Goal: Task Accomplishment & Management: Complete application form

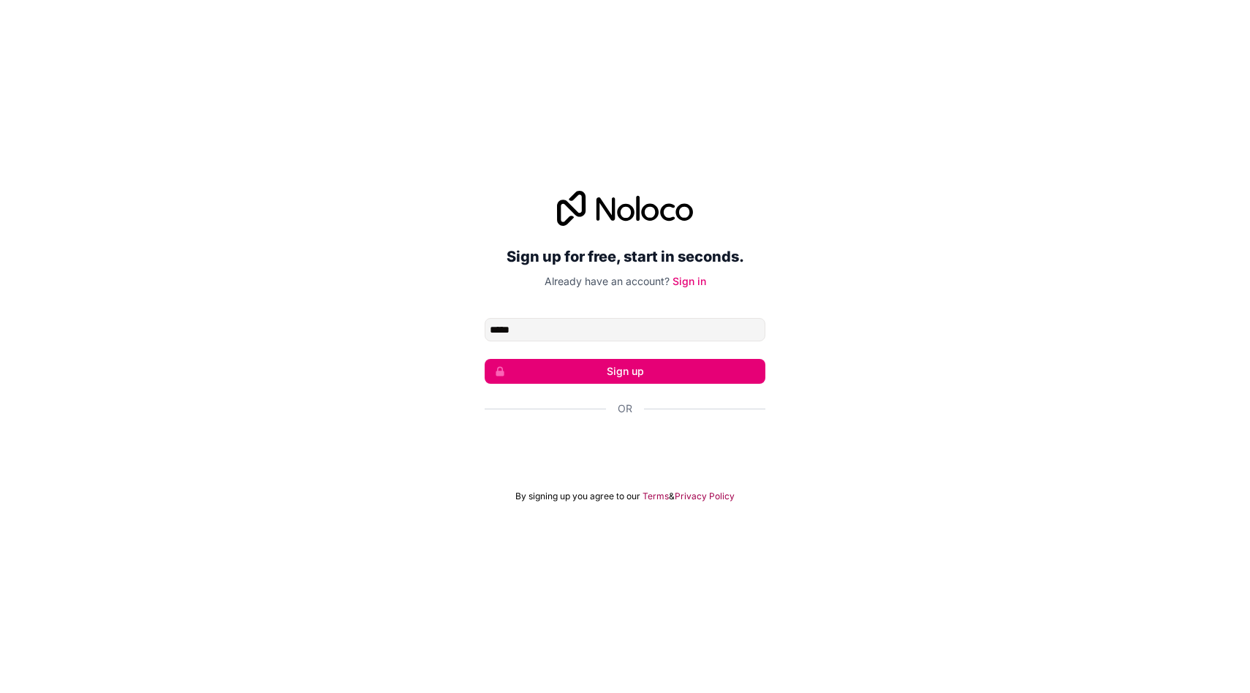
type input "**********"
click at [645, 366] on button "Sign up" at bounding box center [625, 371] width 281 height 25
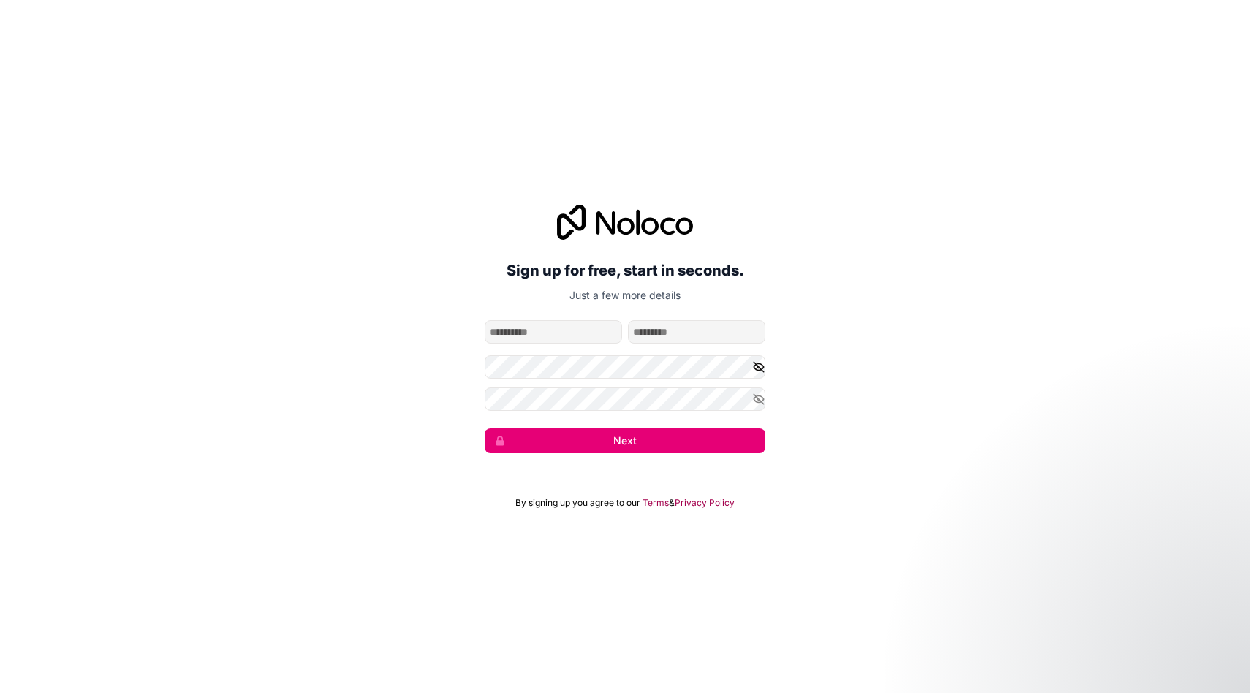
click at [762, 369] on icon "button" at bounding box center [759, 367] width 10 height 10
click at [754, 398] on icon "button" at bounding box center [759, 399] width 10 height 7
click at [429, 400] on div "**********" at bounding box center [625, 328] width 1250 height 289
click at [510, 338] on input "given-name" at bounding box center [553, 331] width 137 height 23
type input "******"
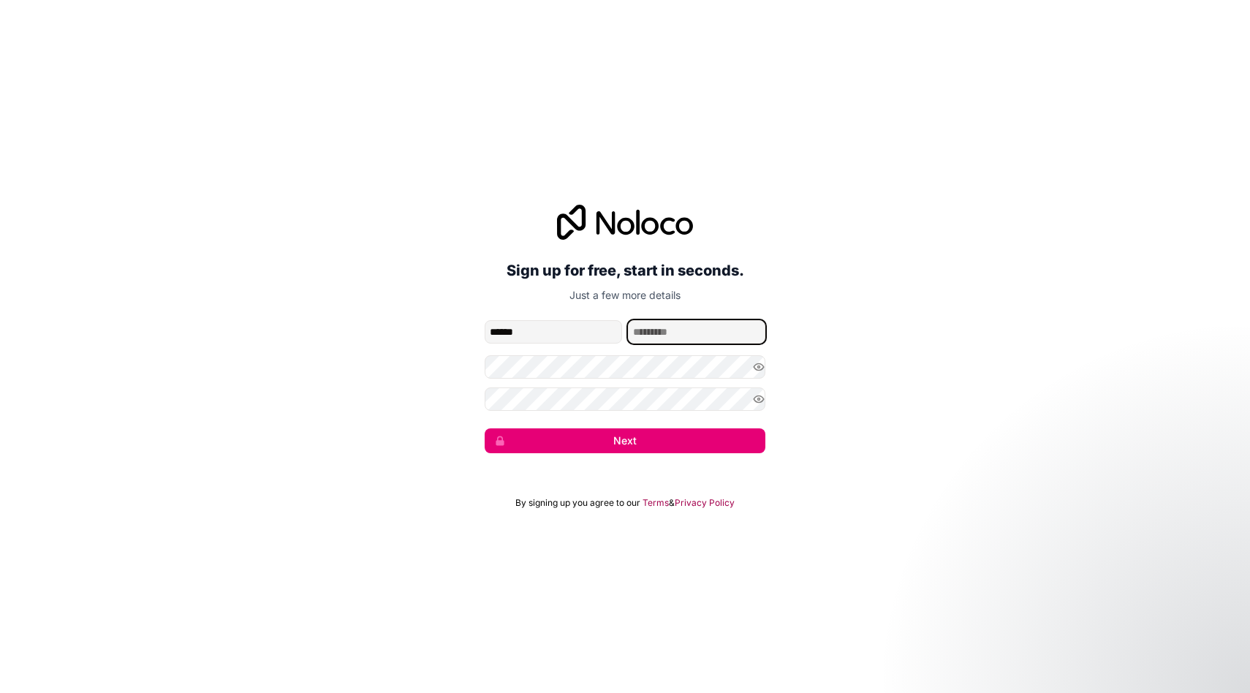
click at [648, 336] on input "family-name" at bounding box center [696, 331] width 137 height 23
type input "******"
click at [730, 451] on button "Next" at bounding box center [625, 440] width 281 height 25
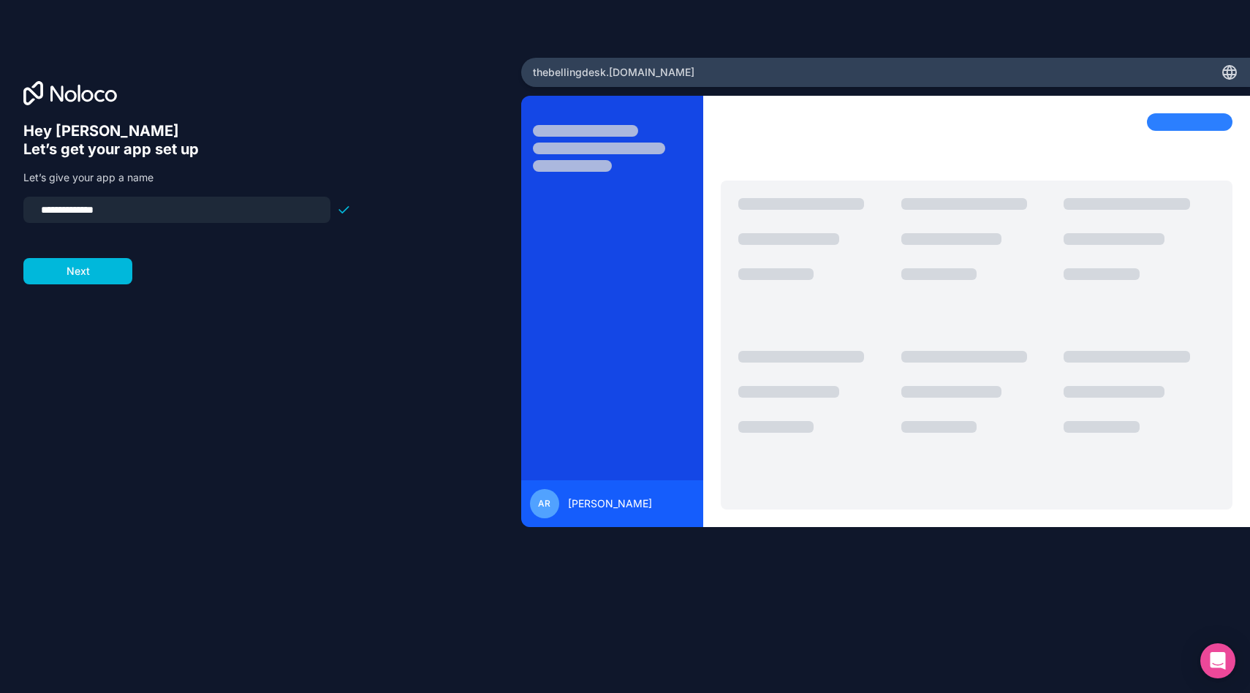
click at [730, 77] on div "thebellingdesk .[DOMAIN_NAME]" at bounding box center [886, 72] width 730 height 29
click at [709, 74] on div "thebellingdesk .[DOMAIN_NAME]" at bounding box center [886, 72] width 730 height 29
drag, startPoint x: 143, startPoint y: 211, endPoint x: 28, endPoint y: 208, distance: 114.8
click at [27, 208] on div "**********" at bounding box center [176, 210] width 307 height 26
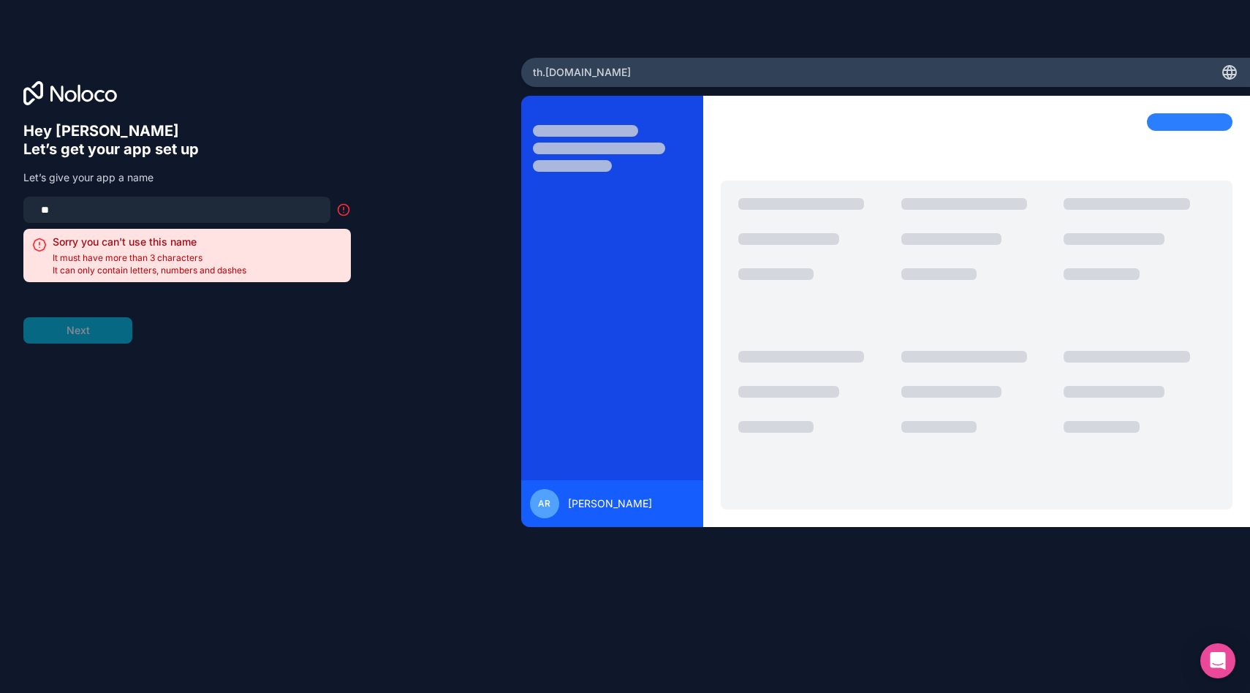
type input "*"
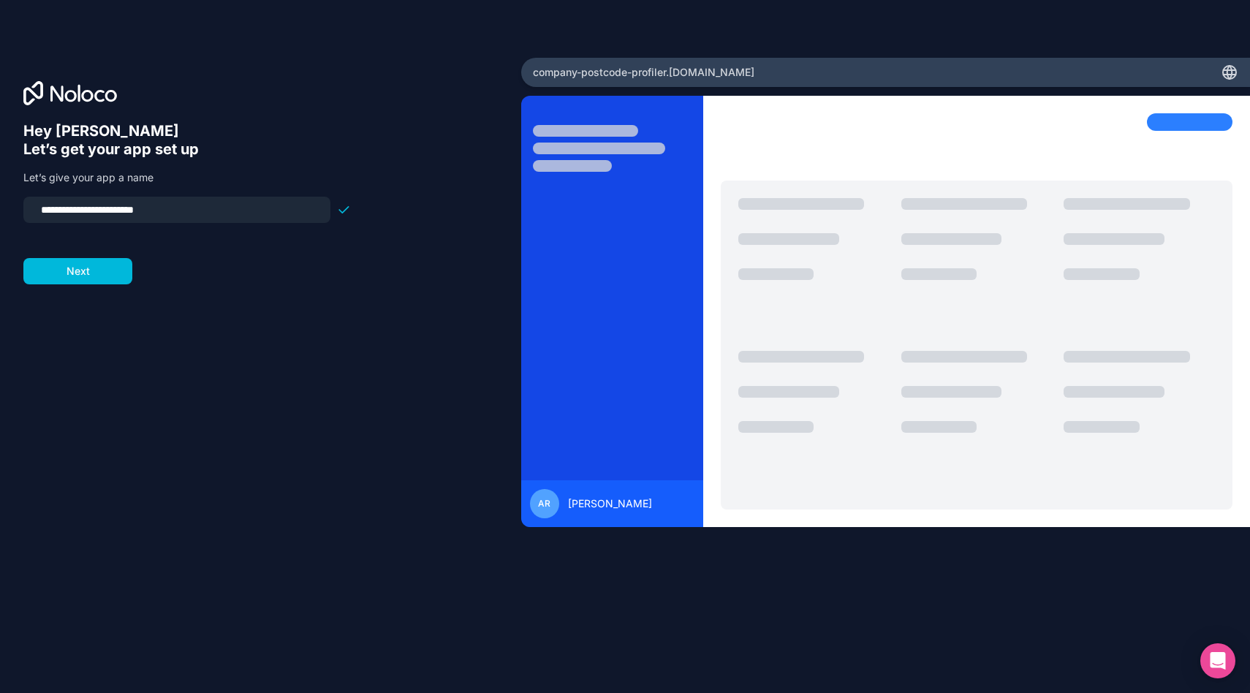
type input "**********"
click at [72, 265] on button "Next" at bounding box center [77, 271] width 109 height 26
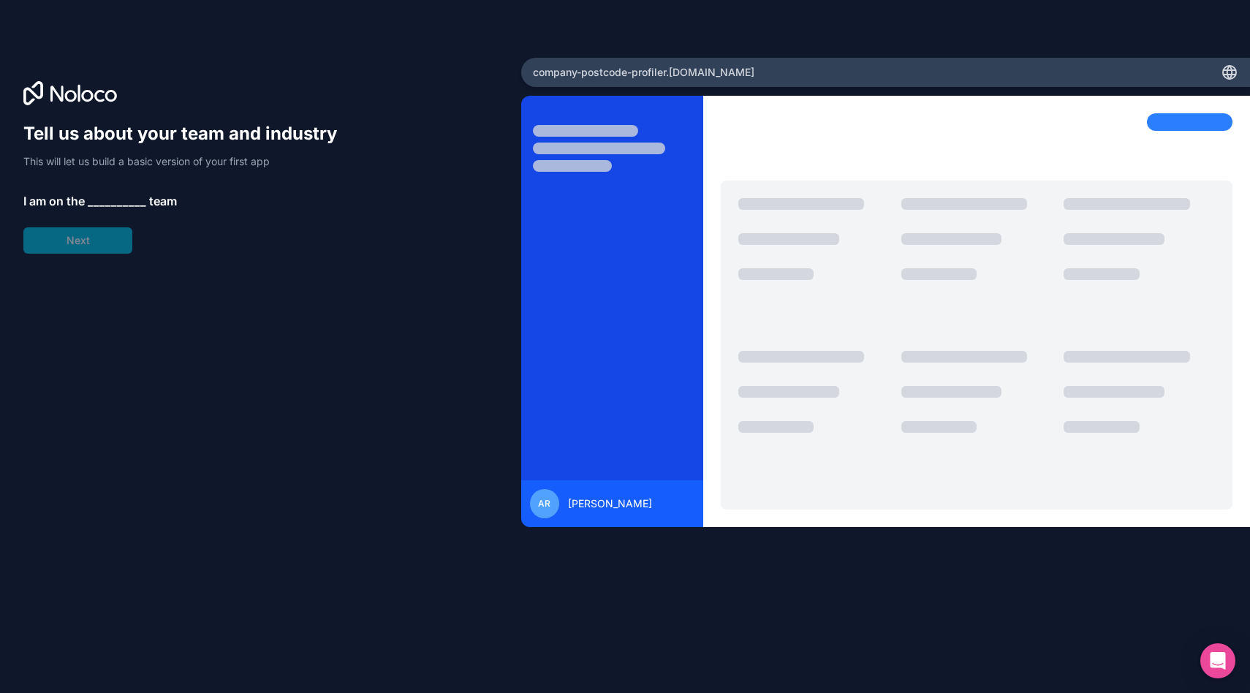
click at [113, 247] on div "Tell us about your team and industry This will let us build a basic version of …" at bounding box center [186, 188] width 327 height 132
click at [123, 194] on span "__________" at bounding box center [117, 201] width 58 height 18
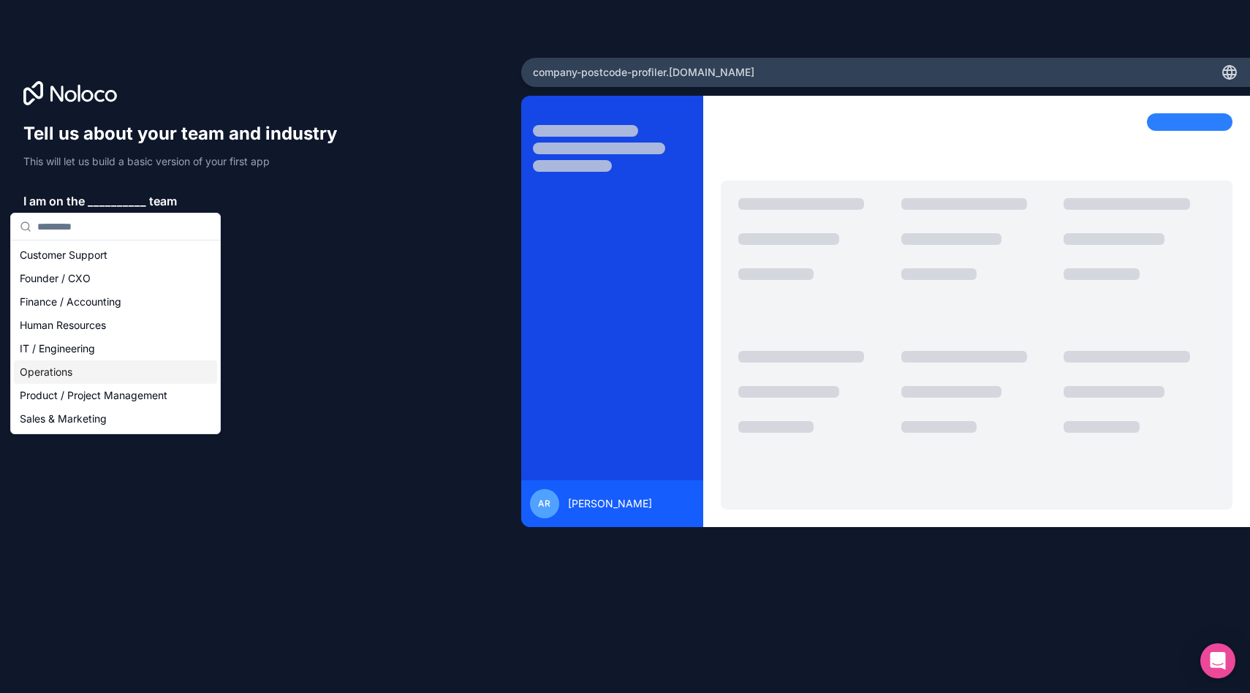
click at [91, 374] on div "Operations" at bounding box center [115, 371] width 203 height 23
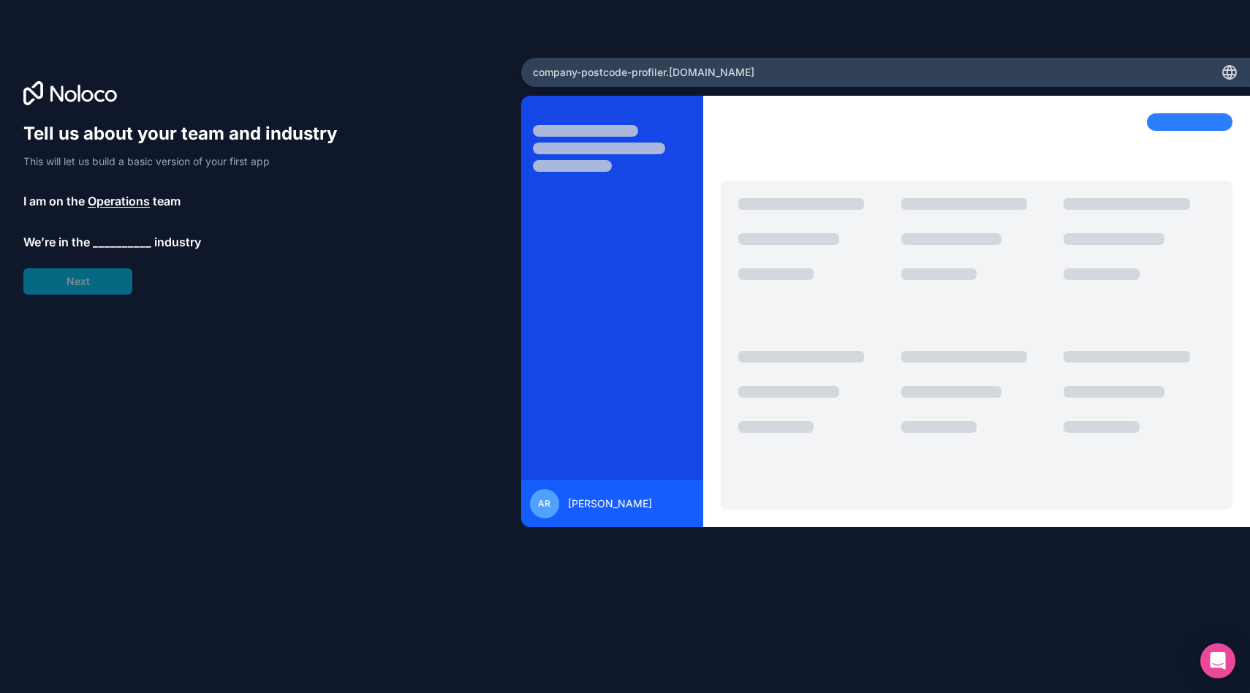
click at [110, 243] on span "__________" at bounding box center [122, 242] width 58 height 18
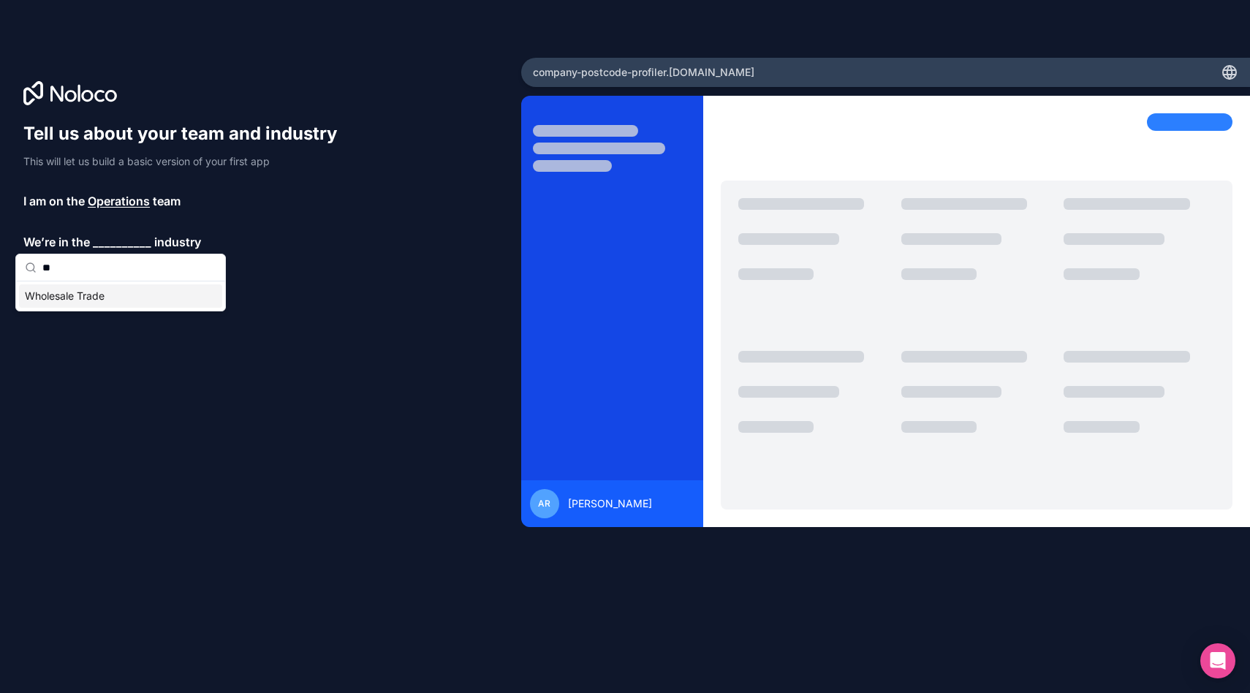
type input "*"
type input "***"
click at [145, 303] on div "Marketing" at bounding box center [120, 295] width 203 height 23
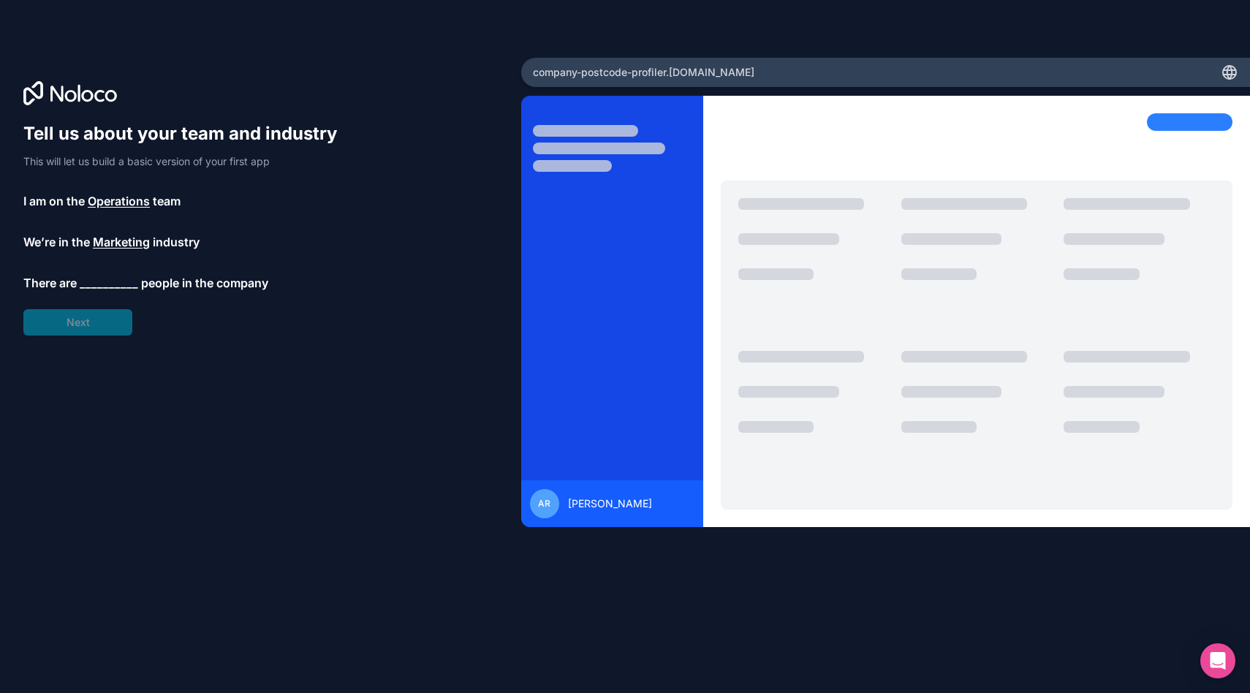
click at [98, 276] on span "__________" at bounding box center [109, 283] width 58 height 18
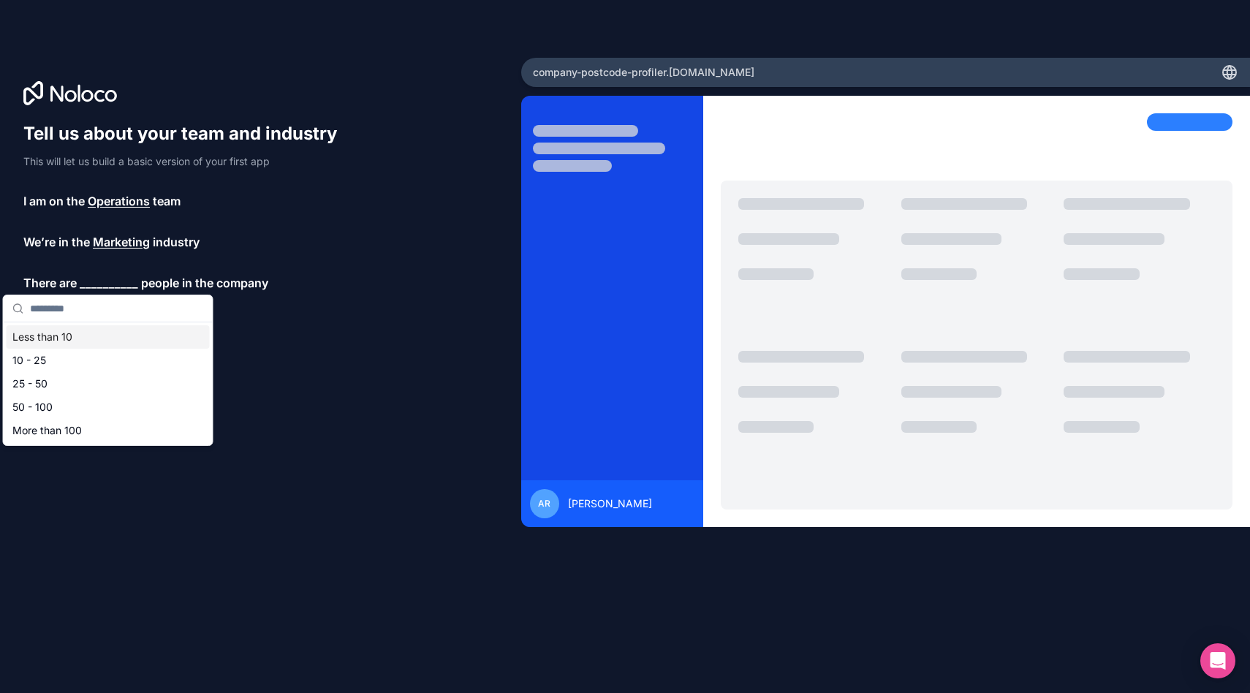
click at [68, 342] on div "Less than 10" at bounding box center [108, 336] width 203 height 23
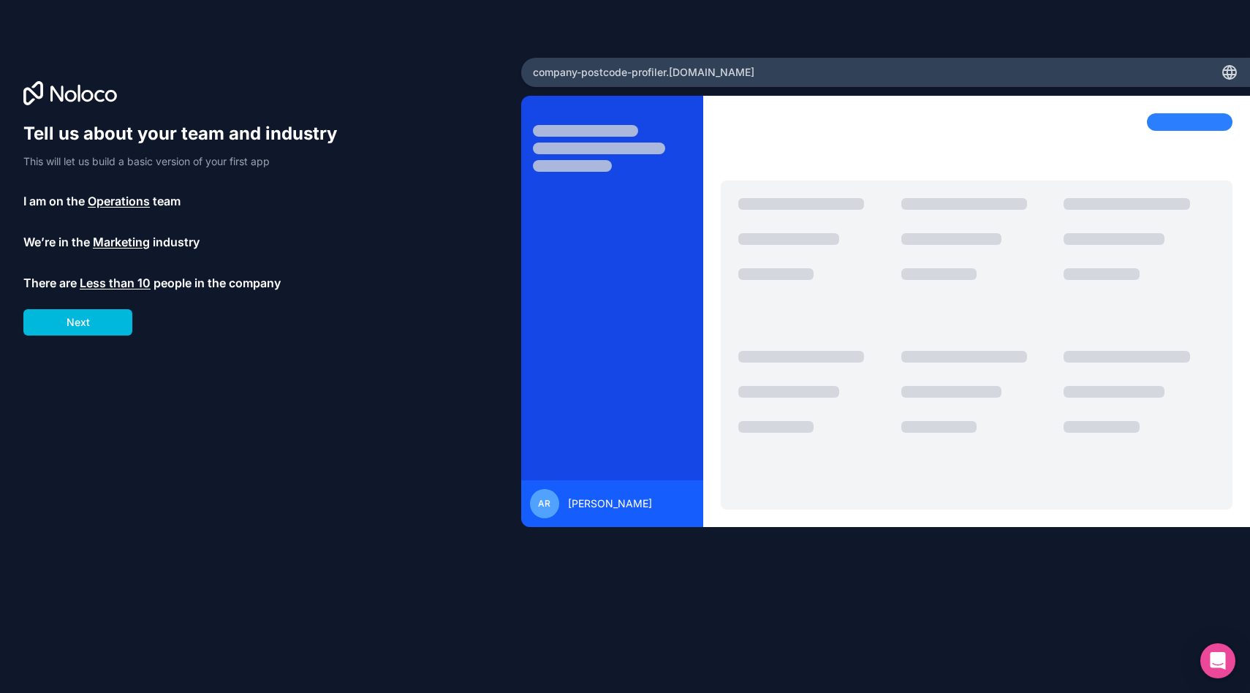
click at [82, 329] on button "Next" at bounding box center [77, 322] width 109 height 26
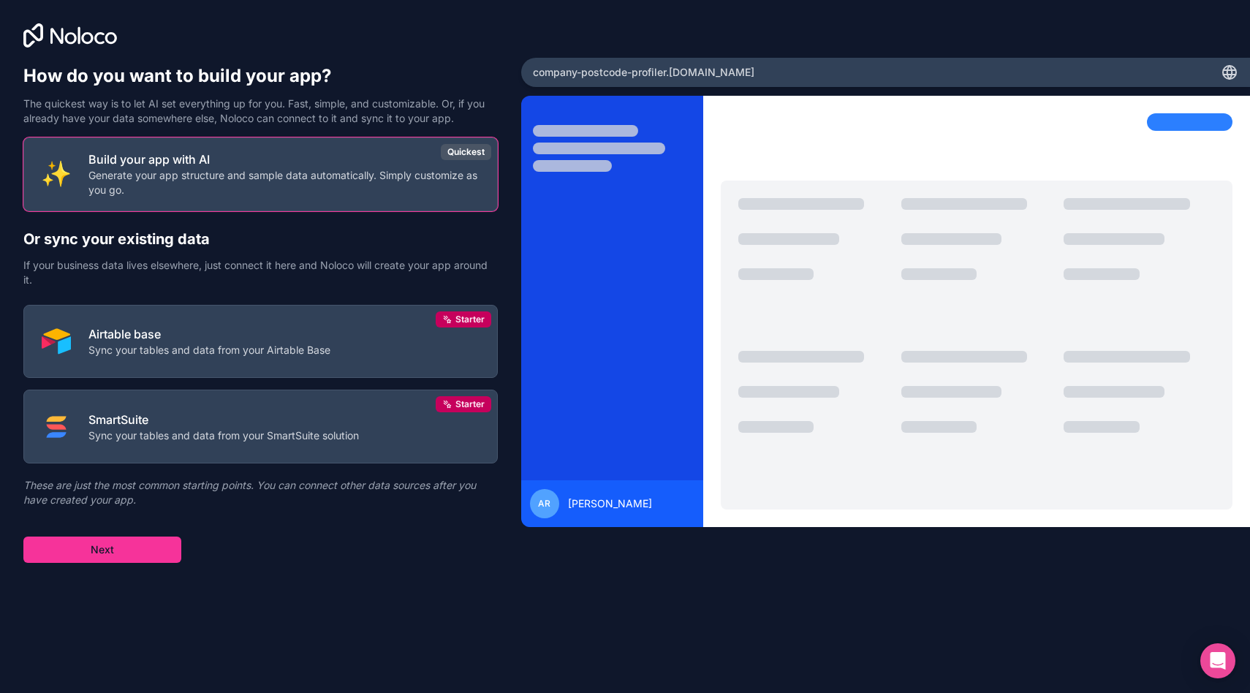
click at [131, 551] on button "Next" at bounding box center [102, 550] width 158 height 26
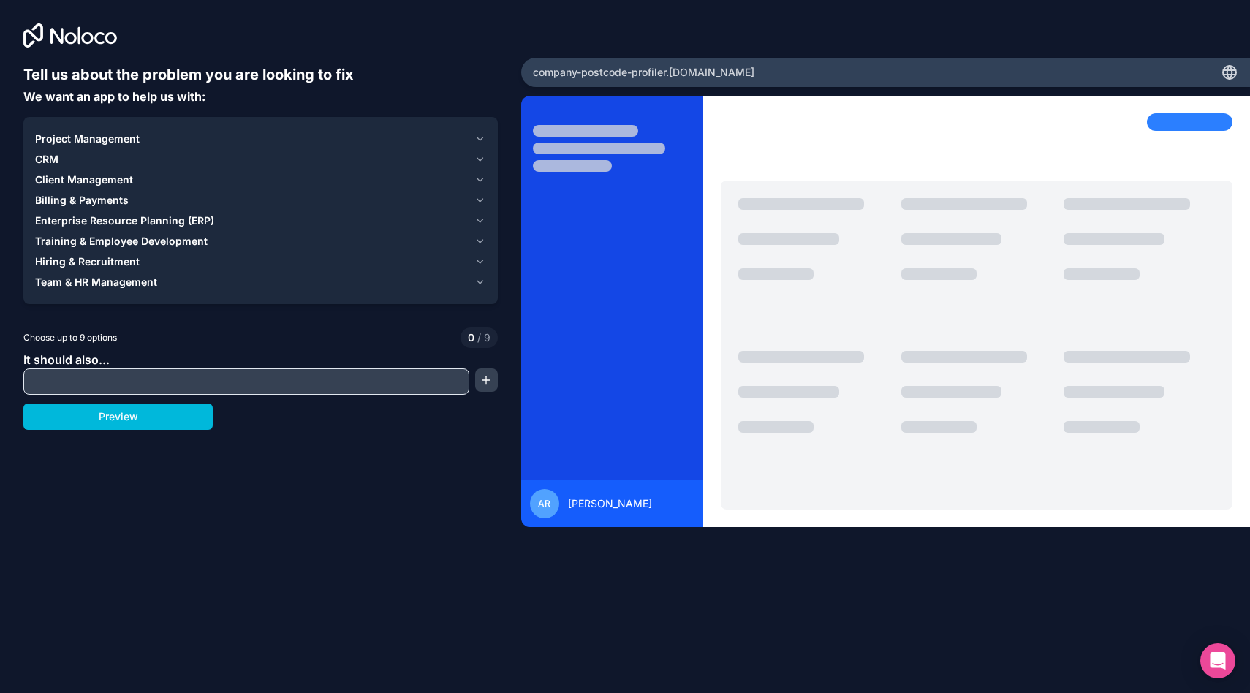
click at [128, 375] on input "text" at bounding box center [246, 381] width 439 height 20
click at [480, 203] on icon "button" at bounding box center [479, 200] width 11 height 12
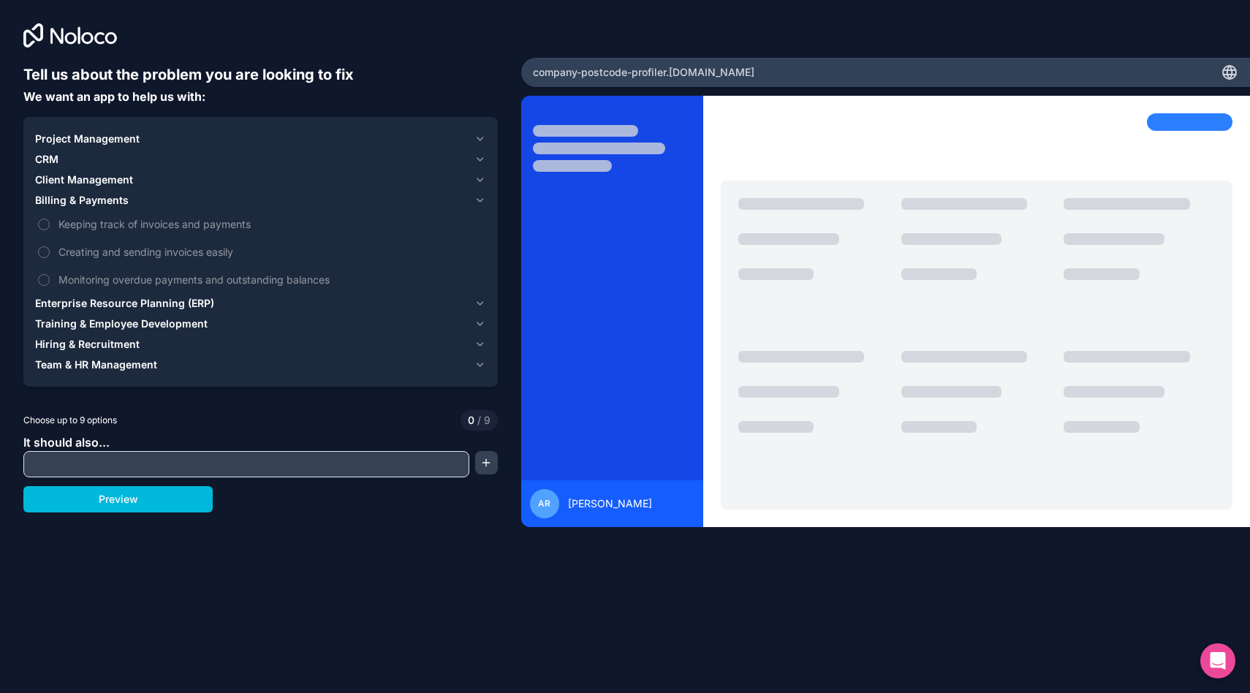
click at [480, 203] on icon "button" at bounding box center [479, 200] width 11 height 12
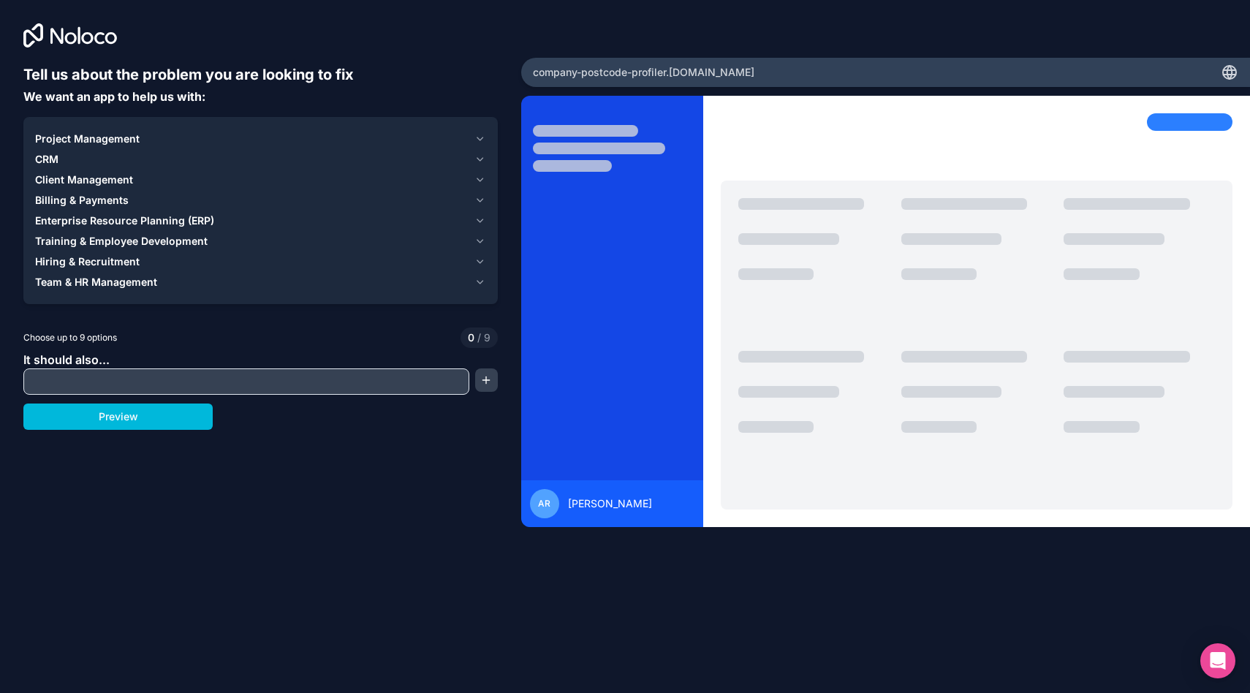
click at [90, 137] on span "Project Management" at bounding box center [87, 139] width 105 height 15
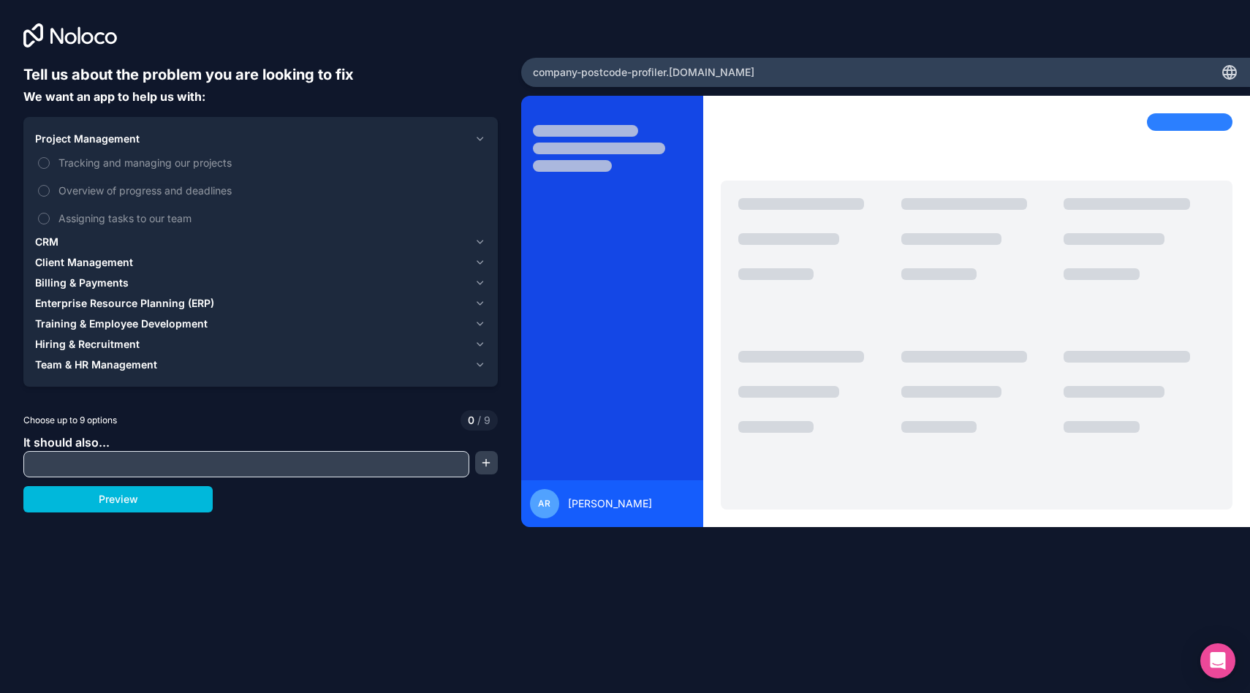
click at [54, 155] on label "Tracking and managing our projects" at bounding box center [260, 162] width 451 height 27
click at [50, 157] on button "Tracking and managing our projects" at bounding box center [44, 163] width 12 height 12
click at [55, 166] on label "Tracking and managing our projects" at bounding box center [260, 162] width 451 height 27
click at [50, 166] on button "Tracking and managing our projects" at bounding box center [44, 163] width 12 height 12
click at [65, 238] on div "CRM" at bounding box center [251, 242] width 433 height 15
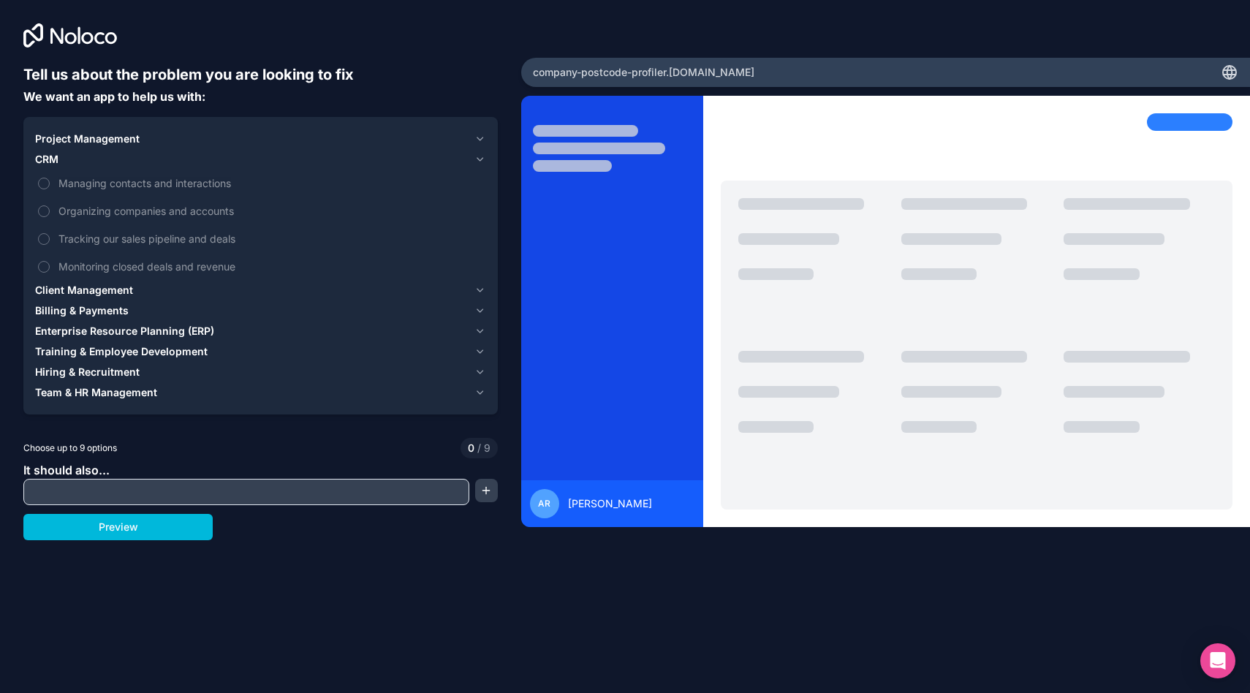
click at [86, 293] on span "Client Management" at bounding box center [84, 290] width 98 height 15
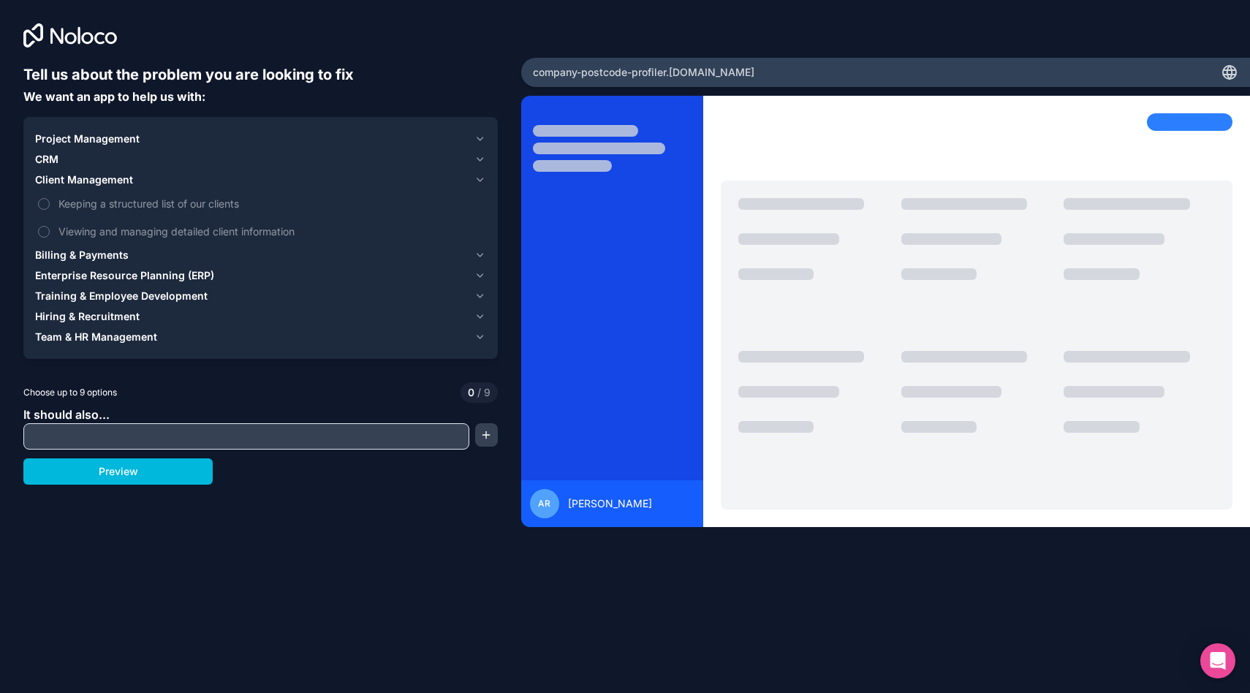
click at [58, 144] on span "Project Management" at bounding box center [87, 139] width 105 height 15
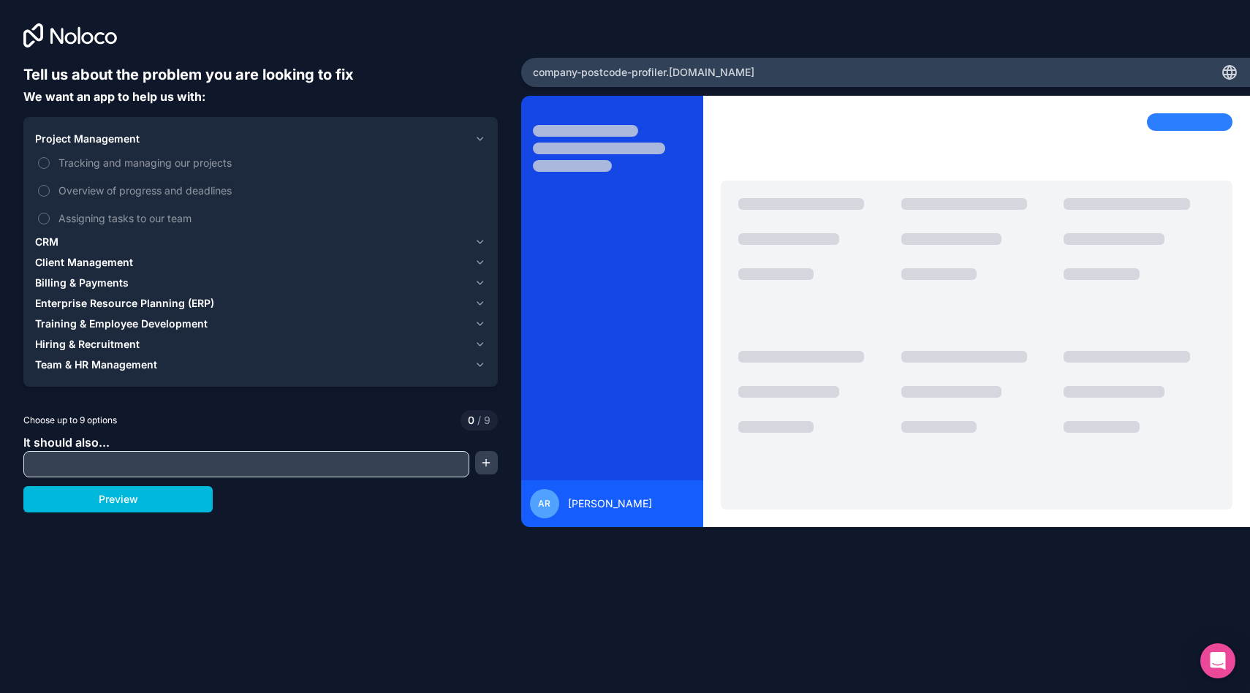
click at [52, 244] on span "CRM" at bounding box center [46, 242] width 23 height 15
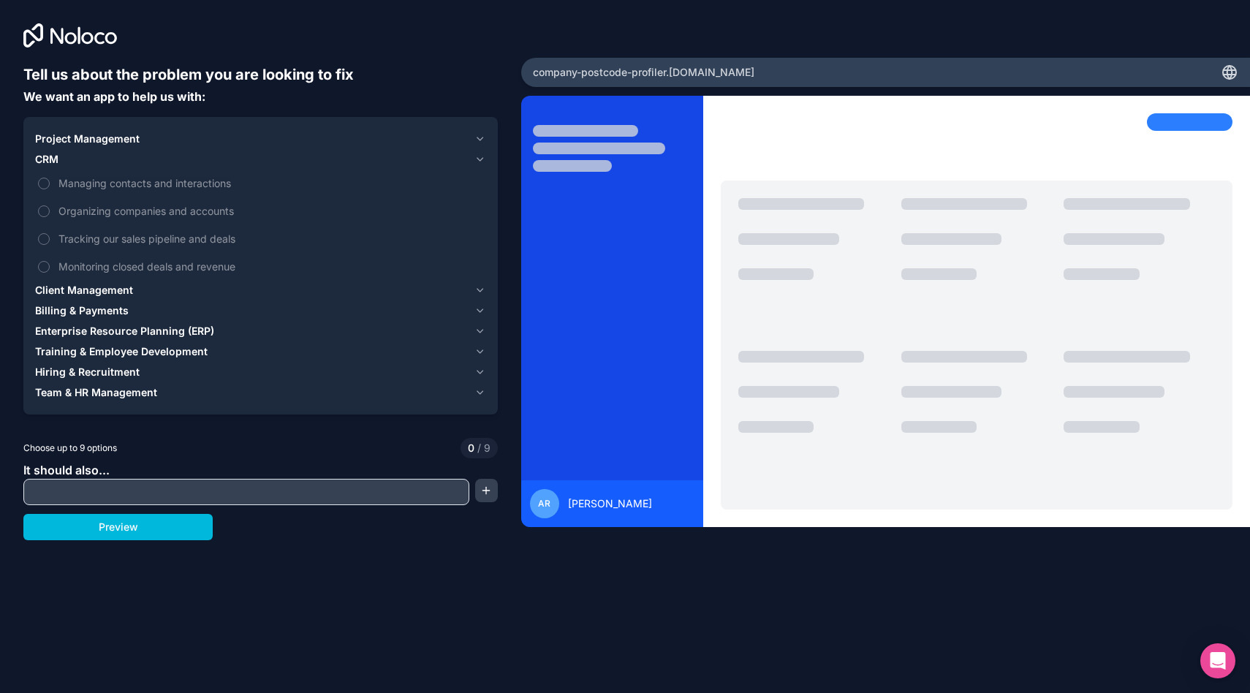
click at [84, 209] on span "Organizing companies and accounts" at bounding box center [270, 210] width 425 height 15
click at [50, 209] on button "Organizing companies and accounts" at bounding box center [44, 211] width 12 height 12
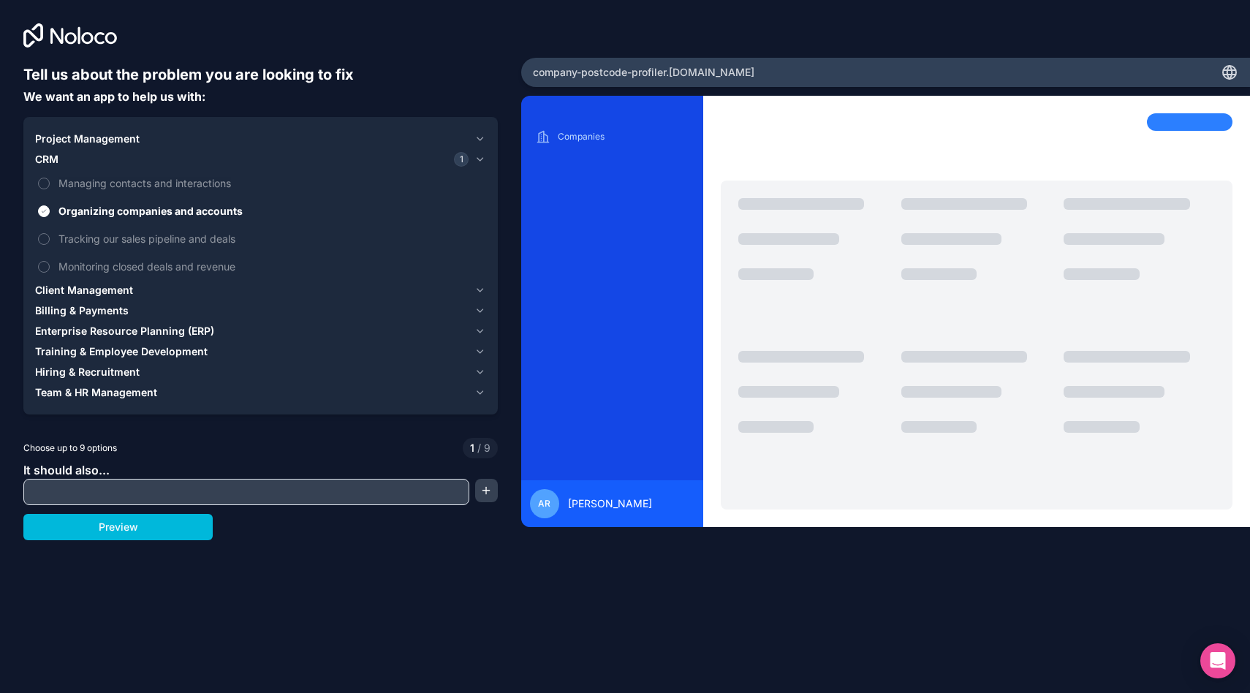
click at [181, 243] on span "Tracking our sales pipeline and deals" at bounding box center [270, 238] width 425 height 15
click at [50, 243] on button "Tracking our sales pipeline and deals" at bounding box center [44, 239] width 12 height 12
click at [169, 260] on span "Monitoring closed deals and revenue" at bounding box center [270, 266] width 425 height 15
click at [50, 261] on button "Monitoring closed deals and revenue" at bounding box center [44, 267] width 12 height 12
click at [169, 243] on span "Tracking our sales pipeline and deals" at bounding box center [270, 238] width 425 height 15
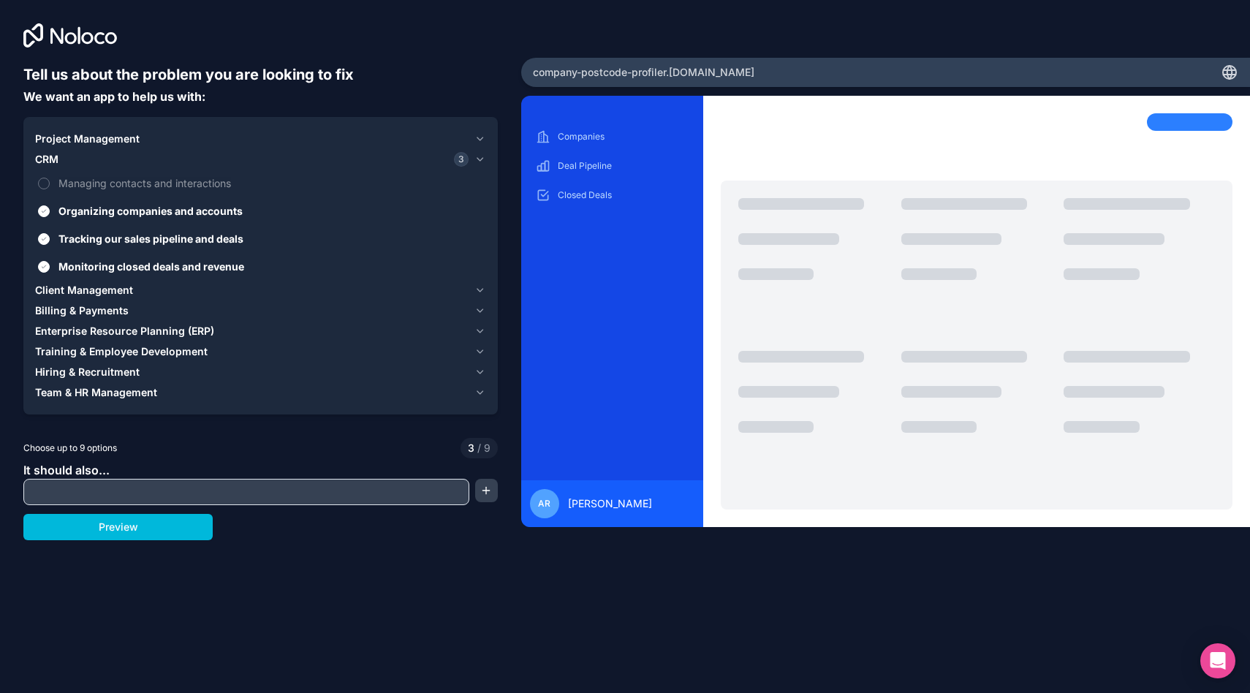
click at [50, 243] on button "Tracking our sales pipeline and deals" at bounding box center [44, 239] width 12 height 12
click at [164, 265] on span "Monitoring closed deals and revenue" at bounding box center [270, 266] width 425 height 15
click at [50, 265] on button "Monitoring closed deals and revenue" at bounding box center [44, 267] width 12 height 12
click at [159, 208] on span "Organizing companies and accounts" at bounding box center [270, 210] width 425 height 15
click at [50, 208] on button "Organizing companies and accounts" at bounding box center [44, 211] width 12 height 12
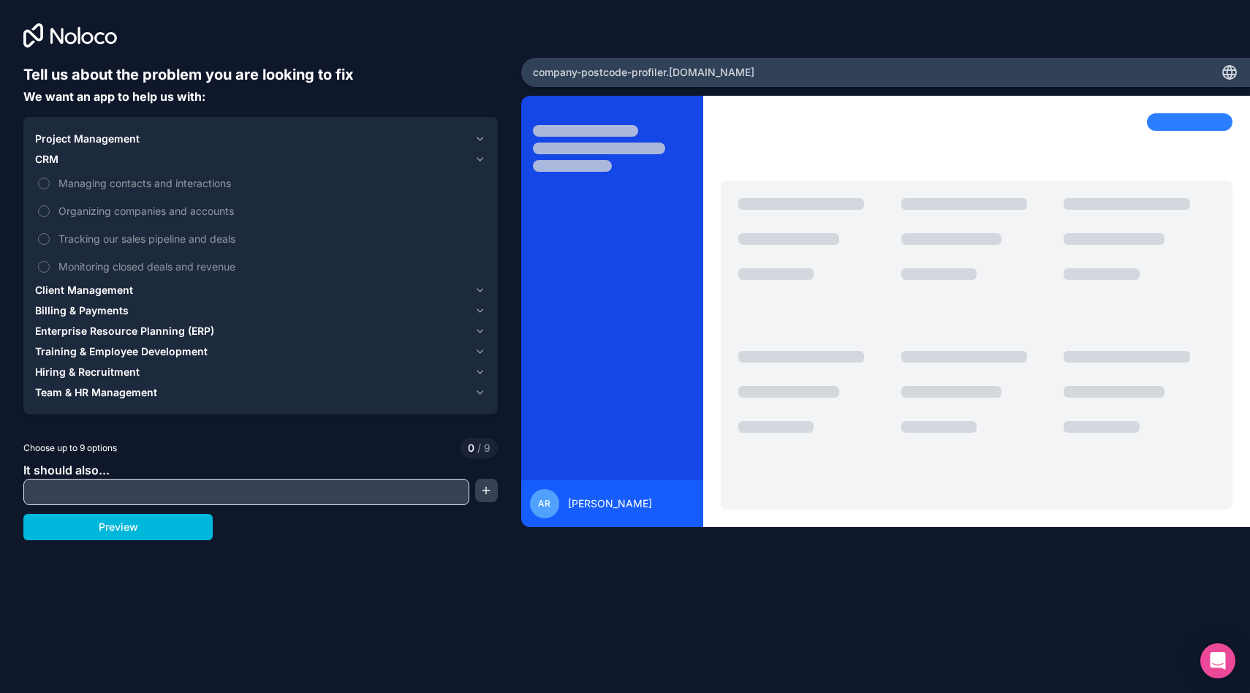
click at [336, 491] on input "text" at bounding box center [246, 492] width 439 height 20
type input "*"
type input "********"
click at [485, 489] on button "button" at bounding box center [486, 490] width 22 height 23
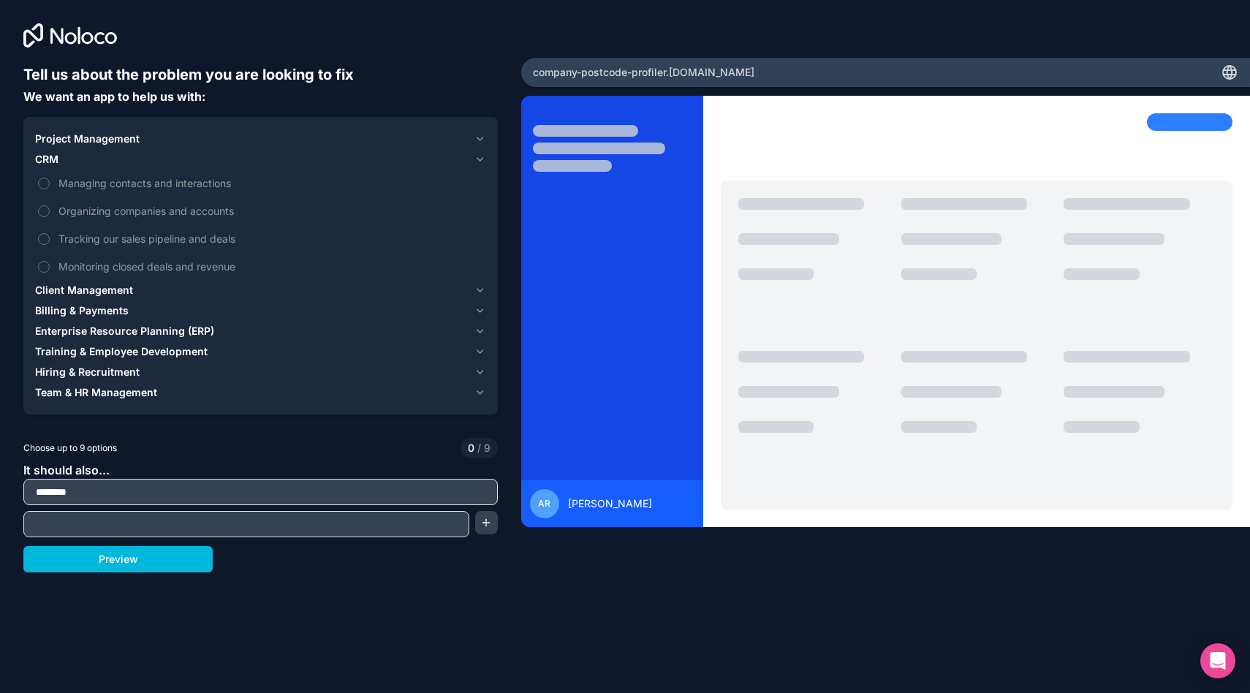
click at [294, 520] on input "text" at bounding box center [246, 524] width 439 height 20
click at [203, 556] on button "Preview" at bounding box center [117, 559] width 189 height 26
click at [216, 522] on input "text" at bounding box center [246, 524] width 439 height 20
type input "*"
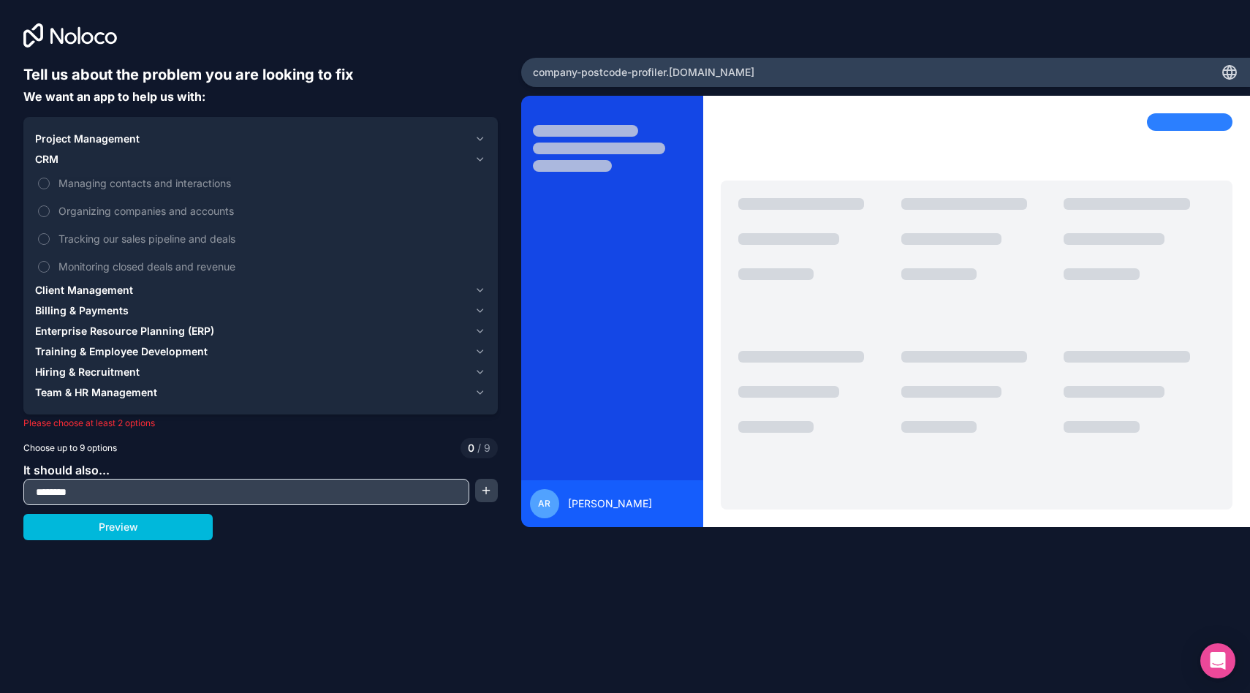
click at [491, 497] on button "button" at bounding box center [486, 490] width 22 height 23
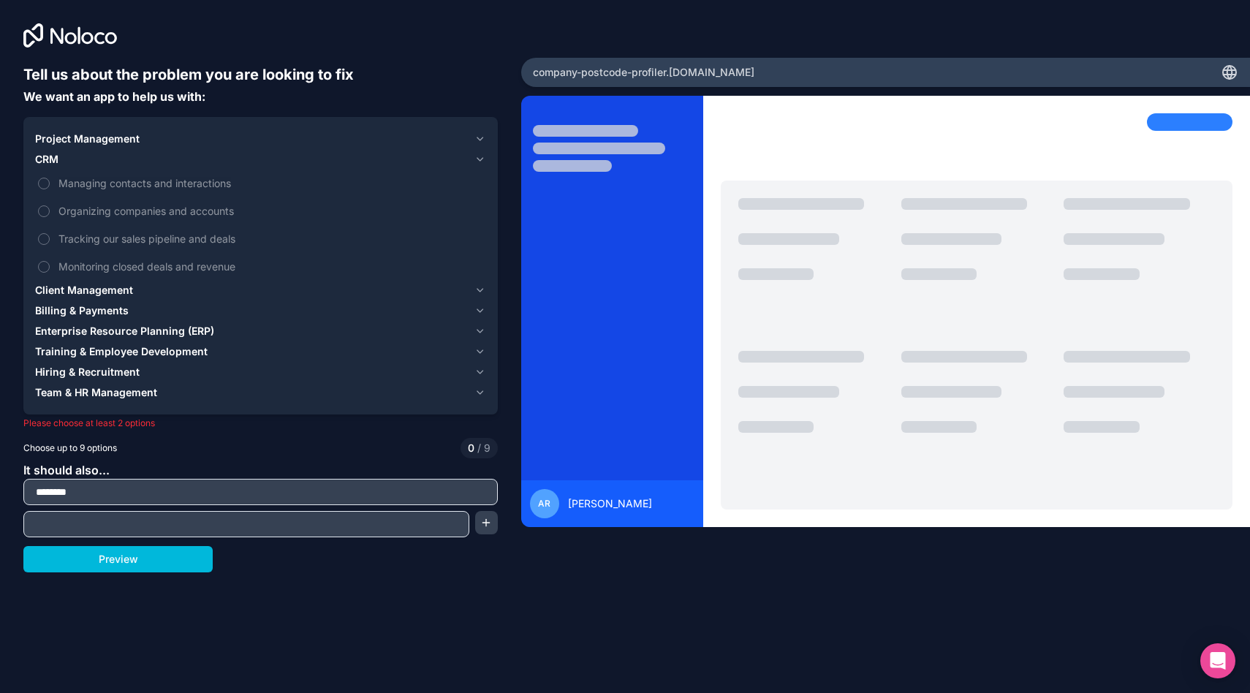
click at [296, 515] on input "text" at bounding box center [246, 524] width 439 height 20
type input "********"
click at [192, 569] on button "Preview" at bounding box center [117, 559] width 189 height 26
click at [194, 561] on button "Preview" at bounding box center [117, 559] width 189 height 26
click at [483, 528] on button "button" at bounding box center [486, 522] width 22 height 23
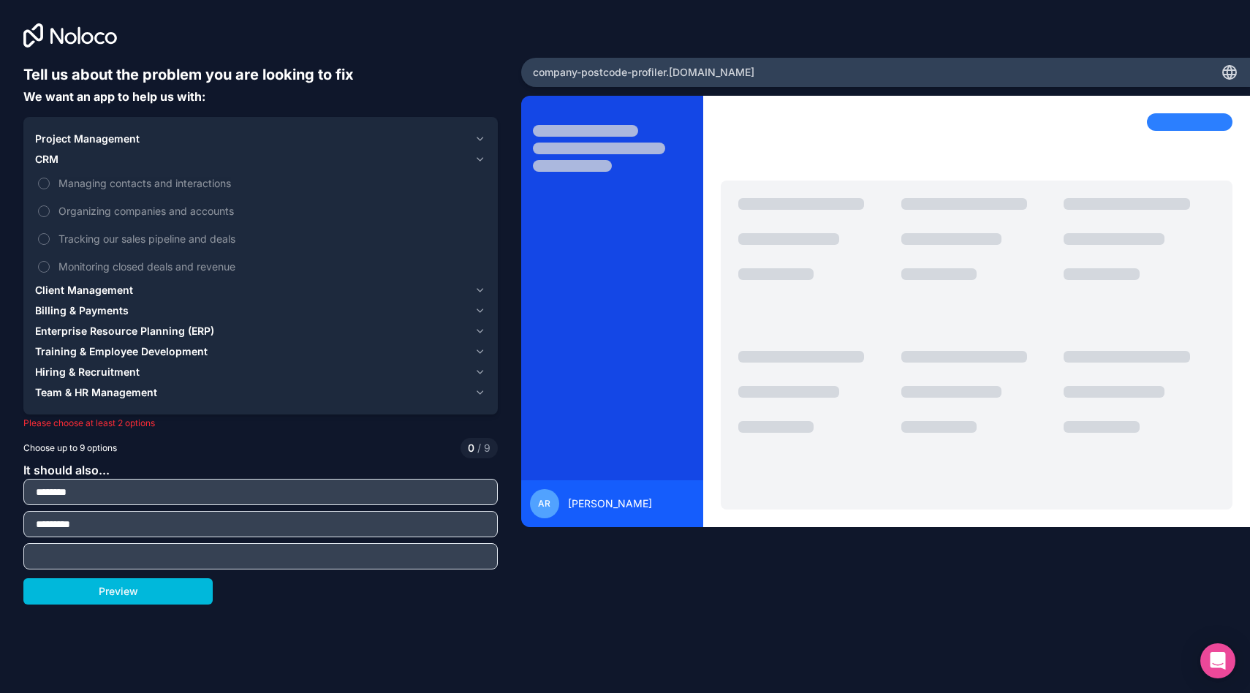
click at [197, 588] on button "Preview" at bounding box center [117, 591] width 189 height 26
drag, startPoint x: 167, startPoint y: 490, endPoint x: 305, endPoint y: 482, distance: 138.4
click at [311, 485] on input "********" at bounding box center [260, 492] width 467 height 20
type input "*"
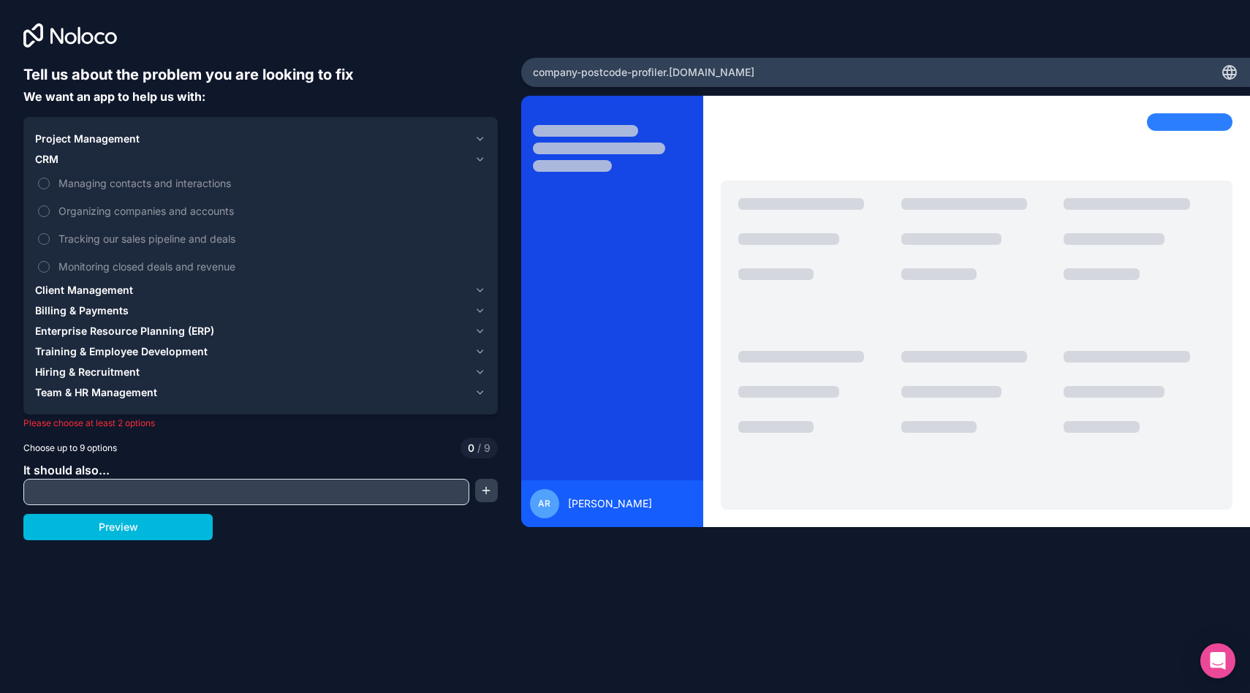
click at [481, 493] on button "button" at bounding box center [486, 490] width 22 height 23
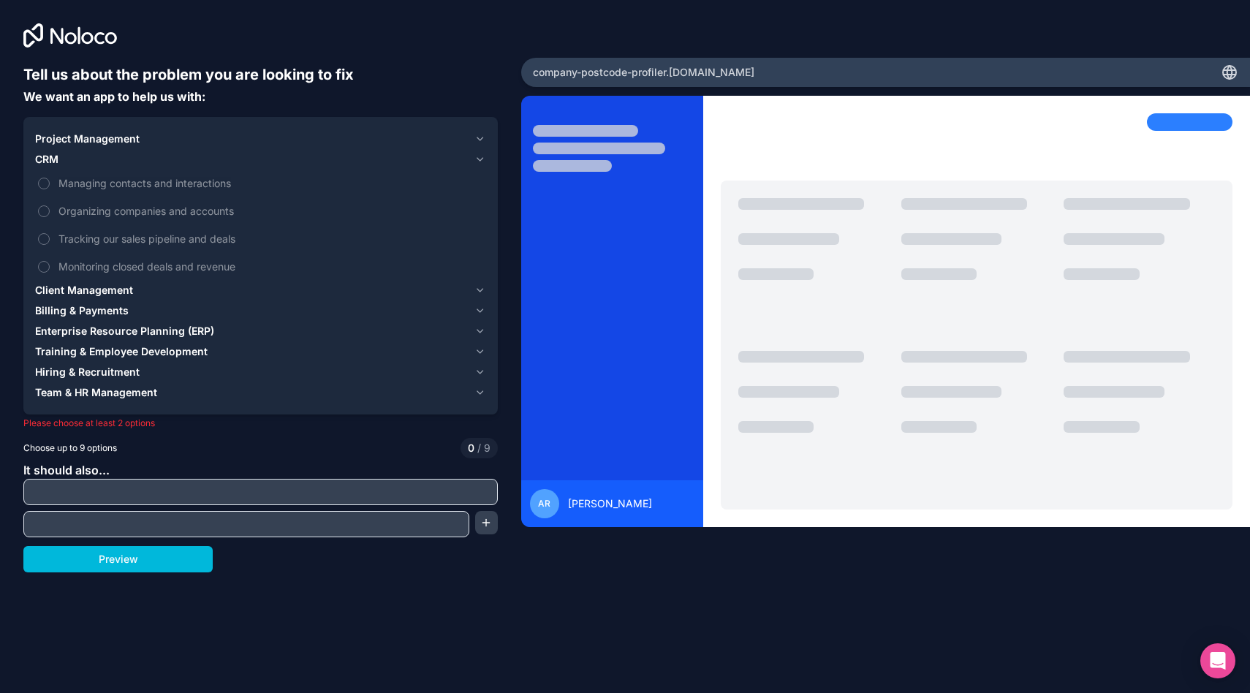
click at [346, 502] on div at bounding box center [260, 492] width 474 height 26
click at [325, 489] on input "text" at bounding box center [260, 492] width 467 height 20
click at [170, 353] on span "Training & Employee Development" at bounding box center [121, 351] width 173 height 15
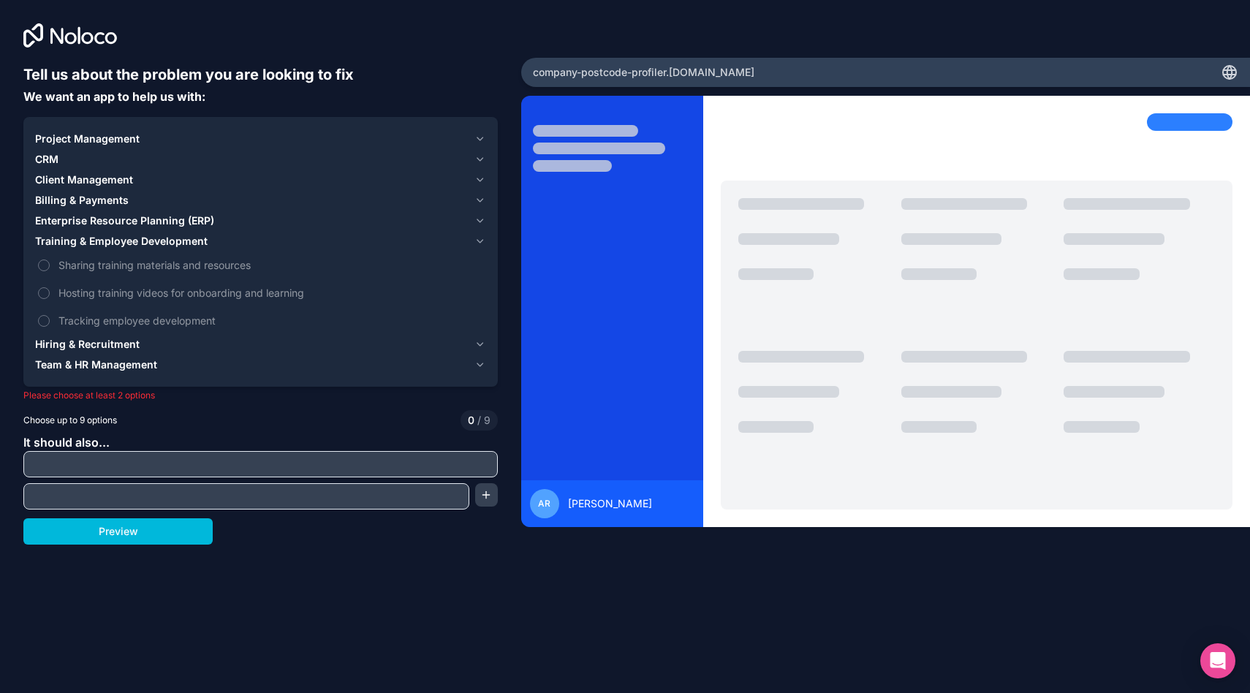
click at [102, 270] on span "Sharing training materials and resources" at bounding box center [270, 264] width 425 height 15
click at [50, 270] on button "Sharing training materials and resources" at bounding box center [44, 266] width 12 height 12
click at [99, 285] on span "Hosting training videos for onboarding and learning" at bounding box center [270, 292] width 425 height 15
click at [50, 287] on button "Hosting training videos for onboarding and learning" at bounding box center [44, 293] width 12 height 12
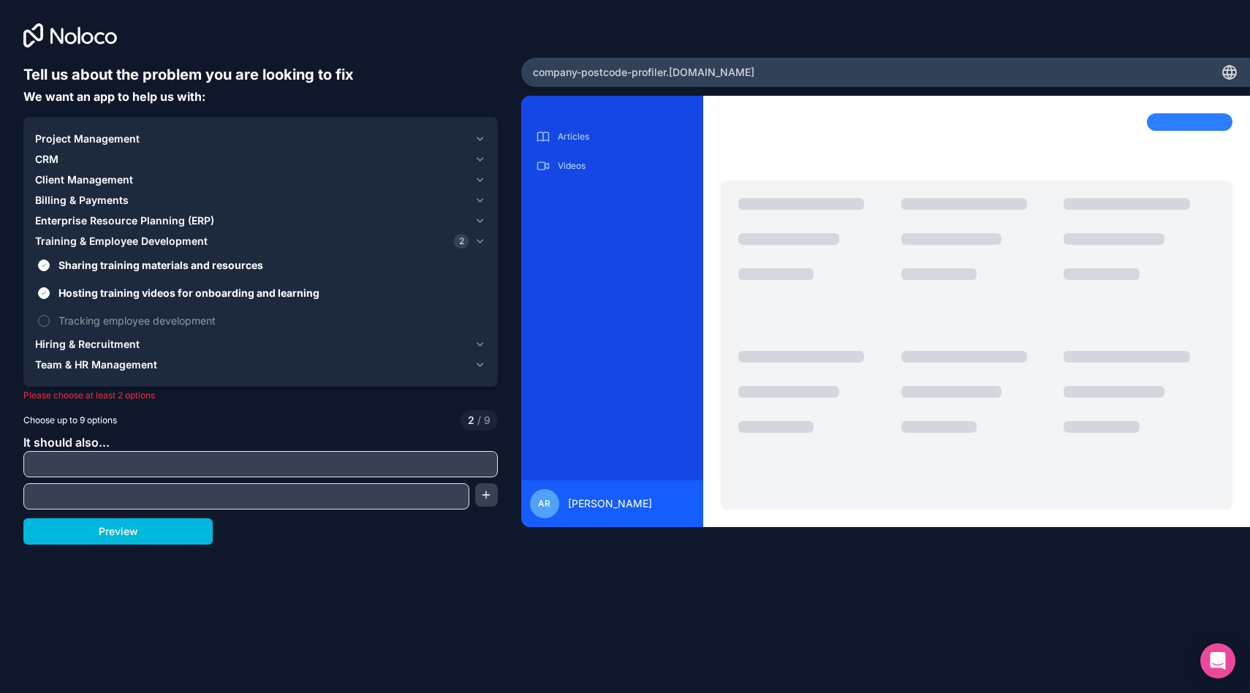
click at [99, 285] on span "Hosting training videos for onboarding and learning" at bounding box center [270, 292] width 425 height 15
click at [50, 287] on button "Hosting training videos for onboarding and learning" at bounding box center [44, 293] width 12 height 12
click at [99, 268] on span "Sharing training materials and resources" at bounding box center [270, 264] width 425 height 15
click at [50, 268] on button "Sharing training materials and resources" at bounding box center [44, 266] width 12 height 12
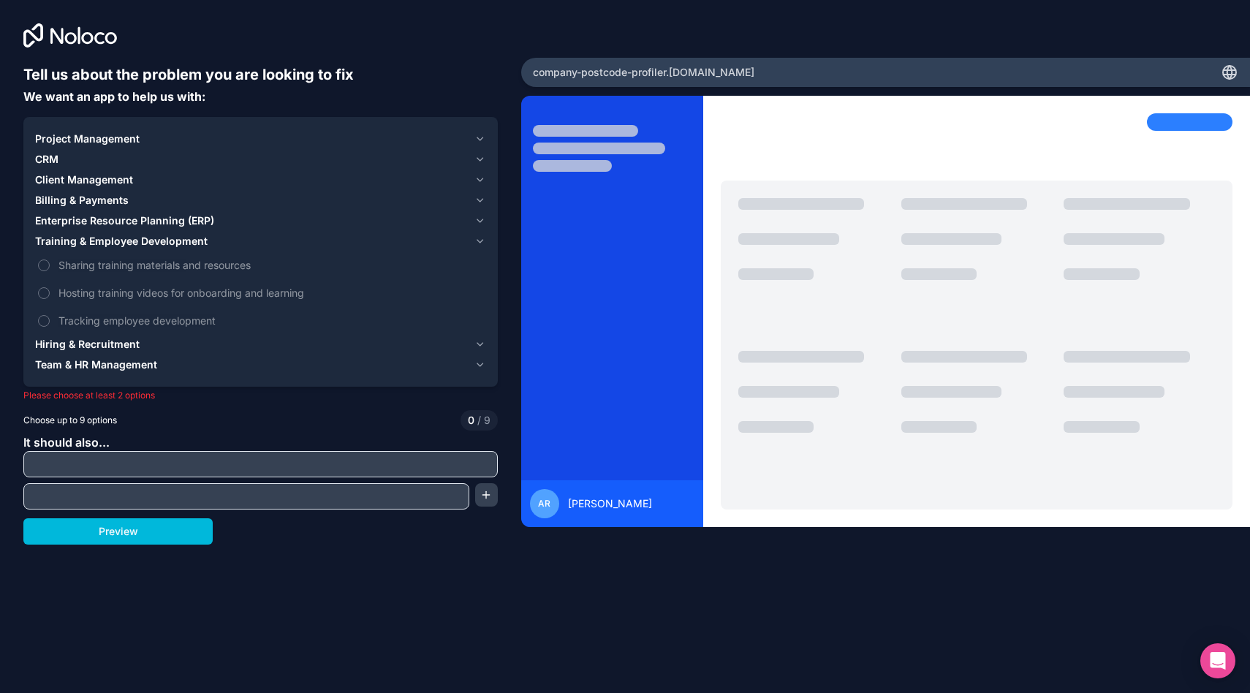
click at [91, 222] on span "Enterprise Resource Planning (ERP)" at bounding box center [124, 220] width 179 height 15
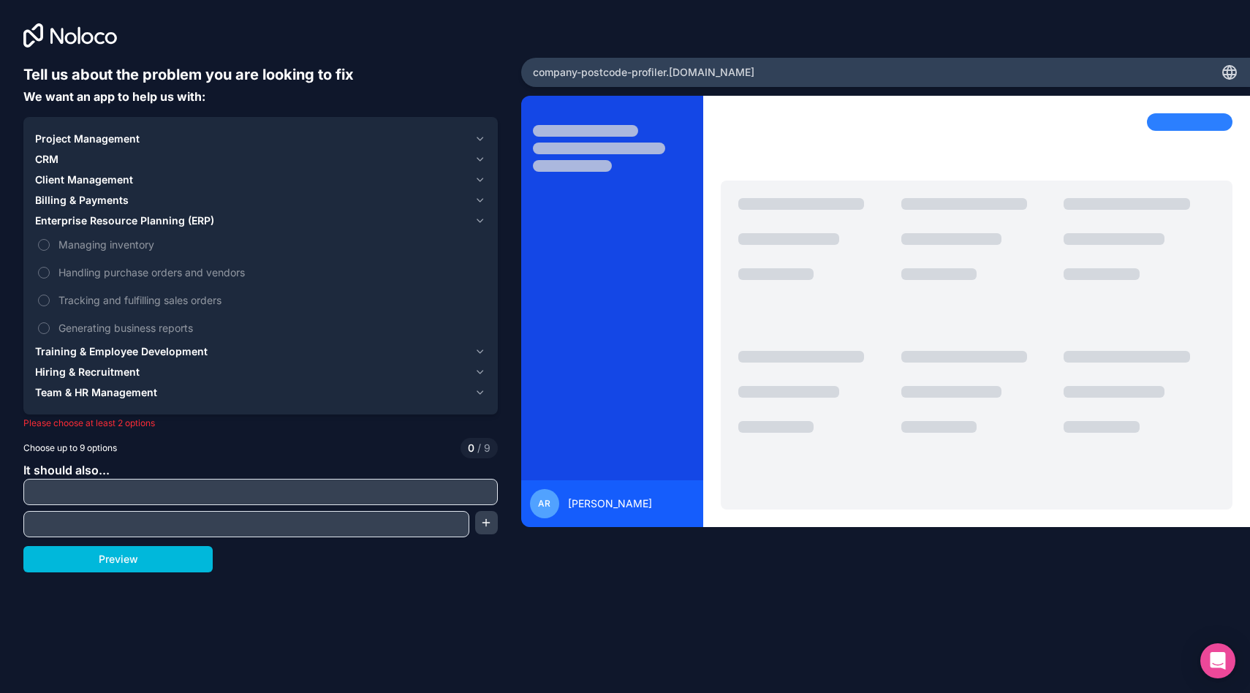
click at [91, 244] on span "Managing inventory" at bounding box center [270, 244] width 425 height 15
click at [50, 244] on button "Managing inventory" at bounding box center [44, 245] width 12 height 12
click at [88, 270] on span "Handling purchase orders and vendors" at bounding box center [270, 272] width 425 height 15
click at [50, 270] on button "Handling purchase orders and vendors" at bounding box center [44, 273] width 12 height 12
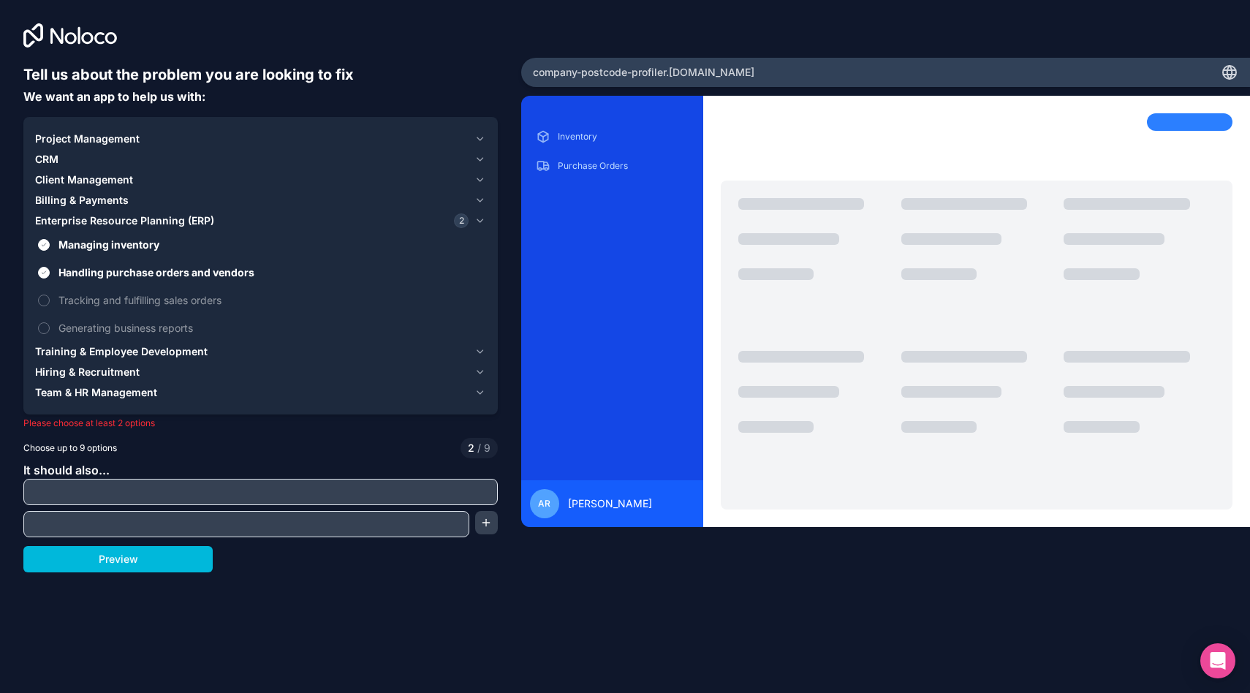
click at [88, 270] on span "Handling purchase orders and vendors" at bounding box center [270, 272] width 425 height 15
click at [50, 270] on button "Handling purchase orders and vendors" at bounding box center [44, 273] width 12 height 12
click at [88, 243] on span "Managing inventory" at bounding box center [270, 244] width 425 height 15
click at [50, 243] on button "Managing inventory" at bounding box center [44, 245] width 12 height 12
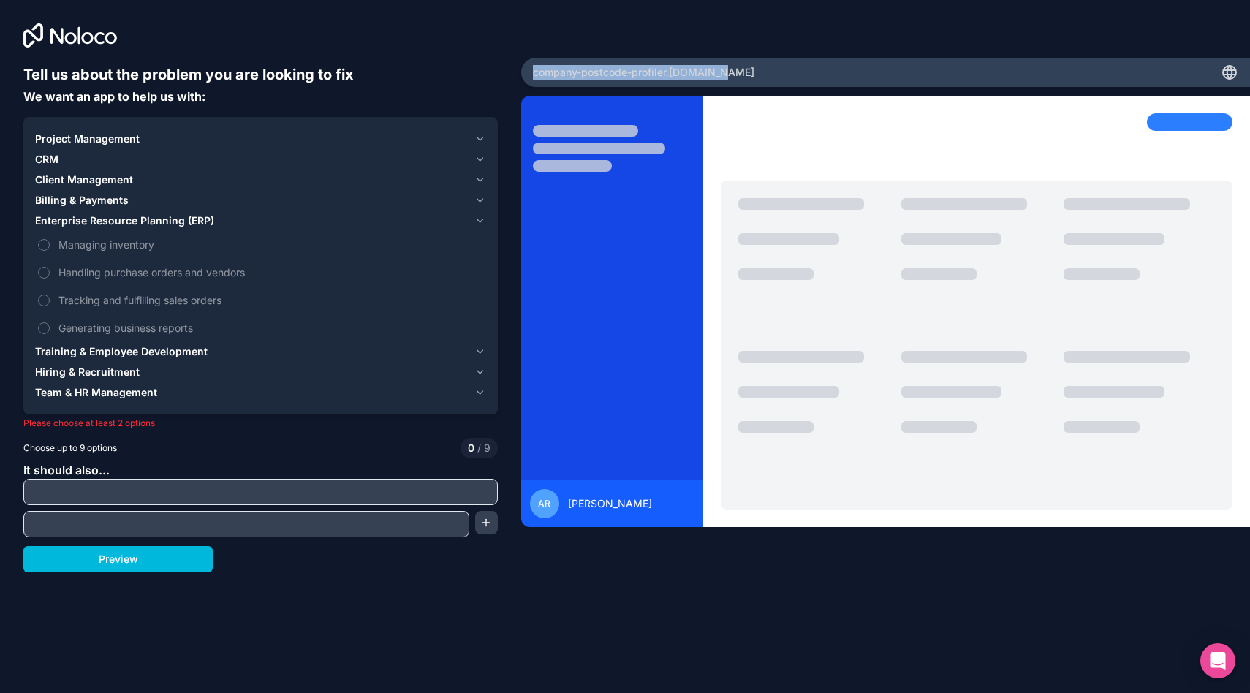
drag, startPoint x: 730, startPoint y: 77, endPoint x: 525, endPoint y: 77, distance: 204.7
click at [524, 77] on div "company-postcode-profiler .[DOMAIN_NAME]" at bounding box center [886, 72] width 730 height 29
copy span "company-postcode-profiler .[DOMAIN_NAME]"
click at [1229, 75] on icon at bounding box center [1230, 73] width 18 height 18
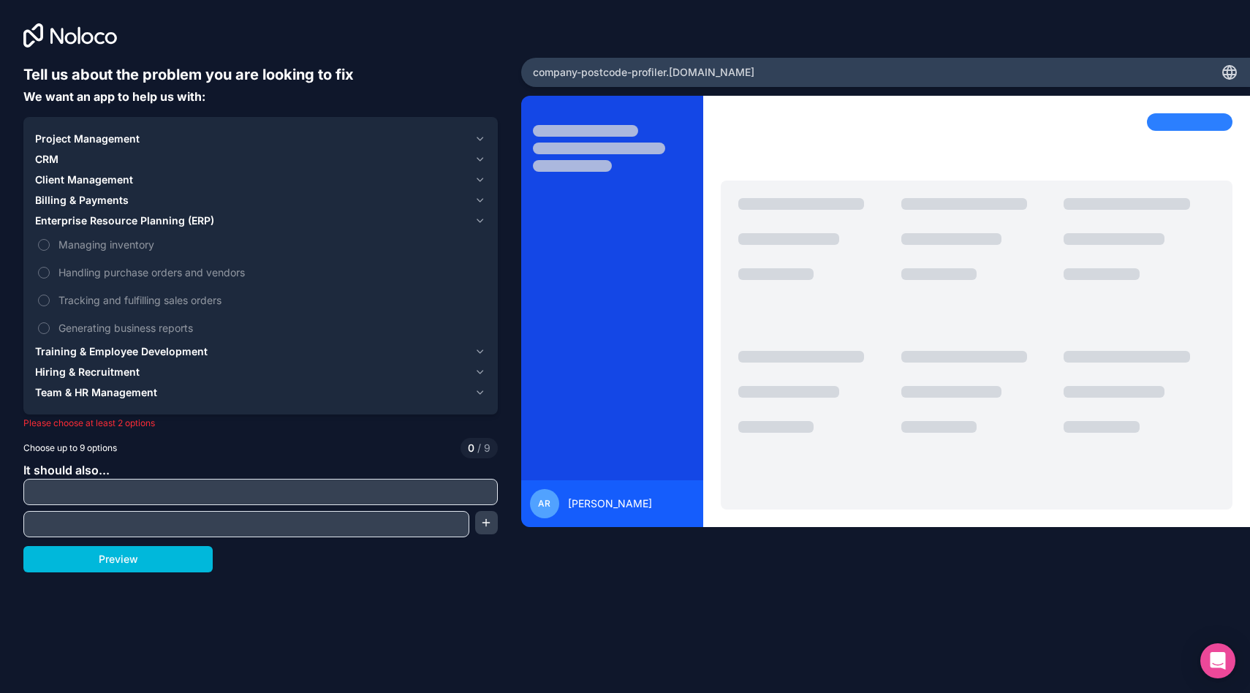
click at [1229, 75] on icon at bounding box center [1230, 73] width 18 height 18
click at [123, 141] on span "Project Management" at bounding box center [87, 139] width 105 height 15
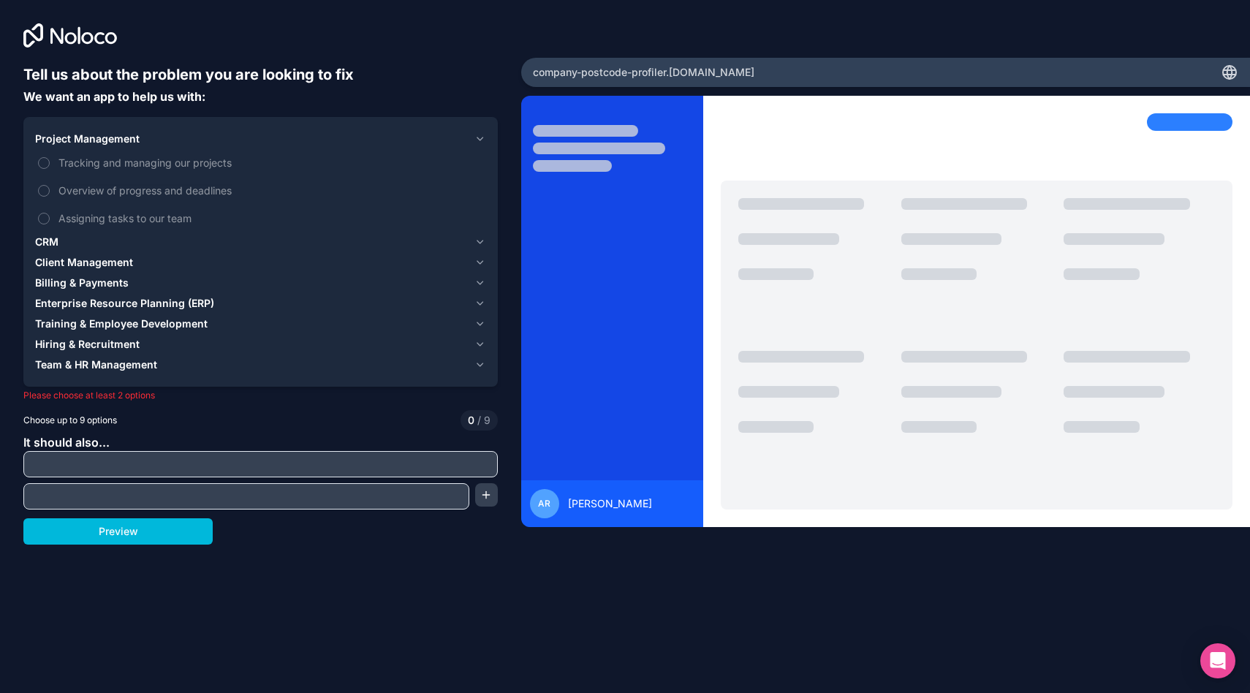
click at [120, 159] on span "Tracking and managing our projects" at bounding box center [270, 162] width 425 height 15
click at [50, 159] on button "Tracking and managing our projects" at bounding box center [44, 163] width 12 height 12
click at [118, 188] on span "Overview of progress and deadlines" at bounding box center [270, 190] width 425 height 15
click at [50, 188] on button "Overview of progress and deadlines" at bounding box center [44, 191] width 12 height 12
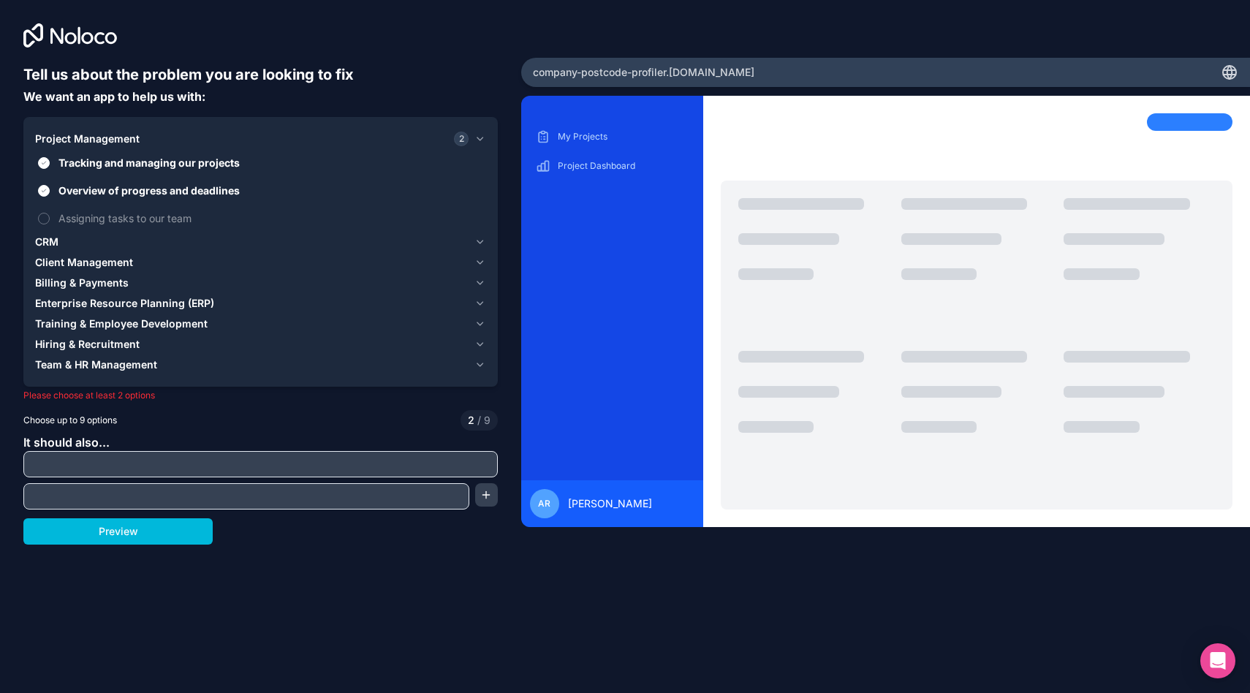
click at [116, 214] on span "Assigning tasks to our team" at bounding box center [270, 218] width 425 height 15
click at [50, 214] on button "Assigning tasks to our team" at bounding box center [44, 219] width 12 height 12
click at [178, 523] on button "Preview" at bounding box center [117, 531] width 189 height 26
